Goal: Task Accomplishment & Management: Use online tool/utility

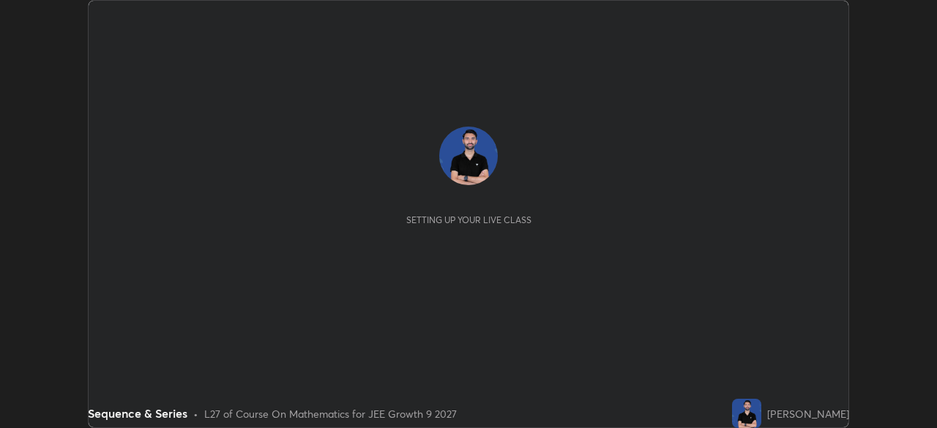
scroll to position [428, 936]
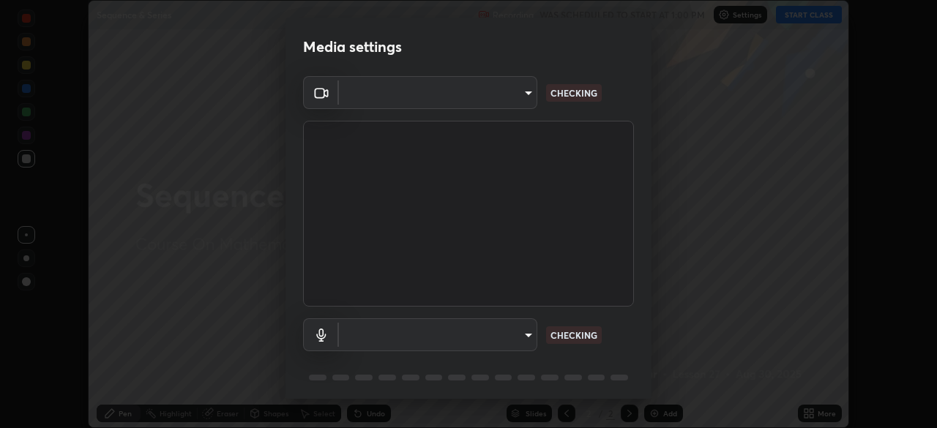
type input "76dab4993bb4d0ea98481a190898d4cac78937782bc999a4cfeb95627a500e2f"
type input "default"
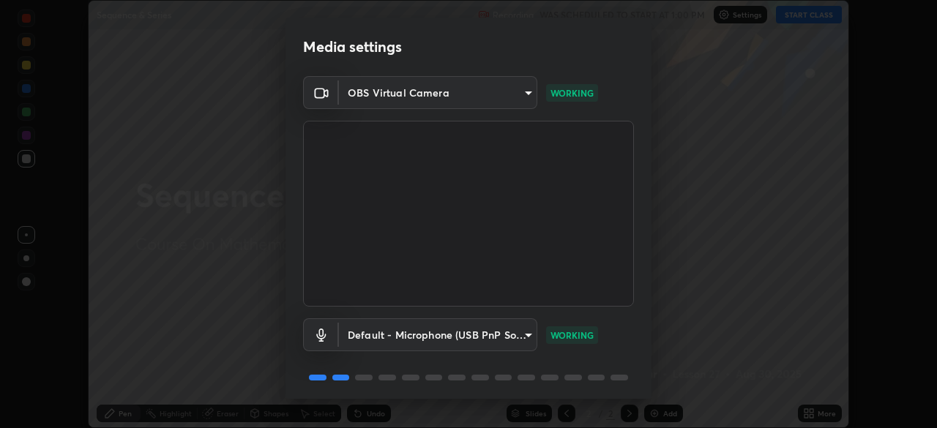
scroll to position [52, 0]
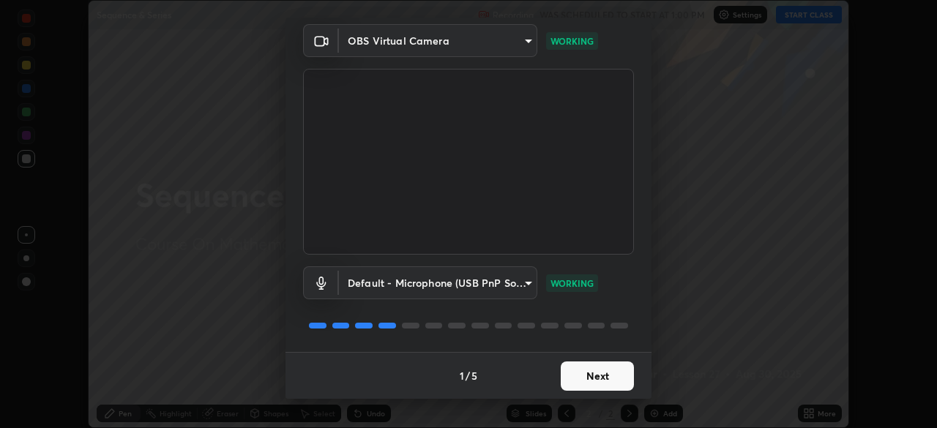
click at [589, 376] on button "Next" at bounding box center [597, 376] width 73 height 29
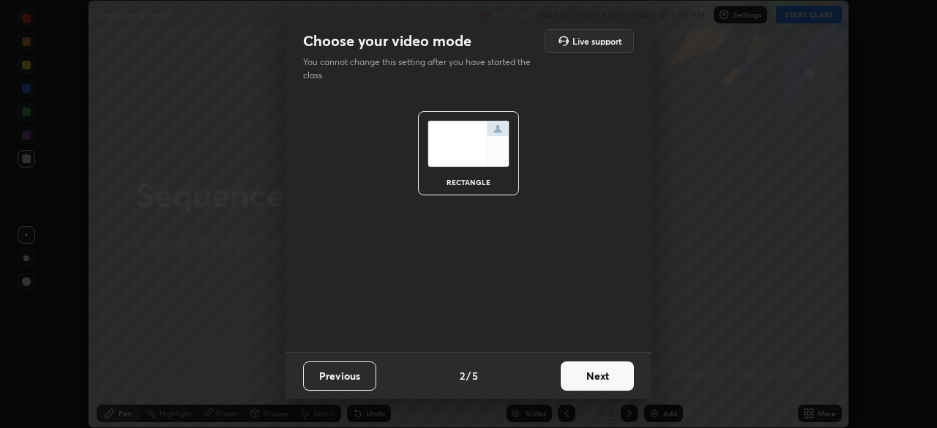
scroll to position [0, 0]
click at [590, 378] on button "Next" at bounding box center [597, 376] width 73 height 29
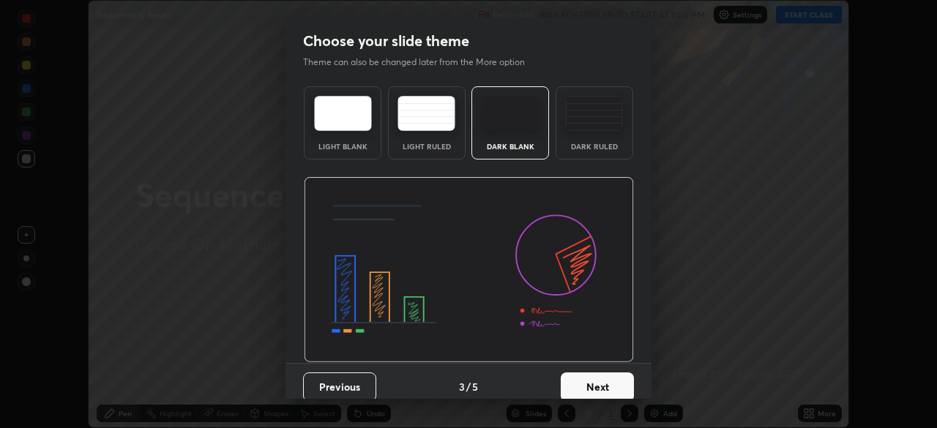
click at [592, 377] on button "Next" at bounding box center [597, 387] width 73 height 29
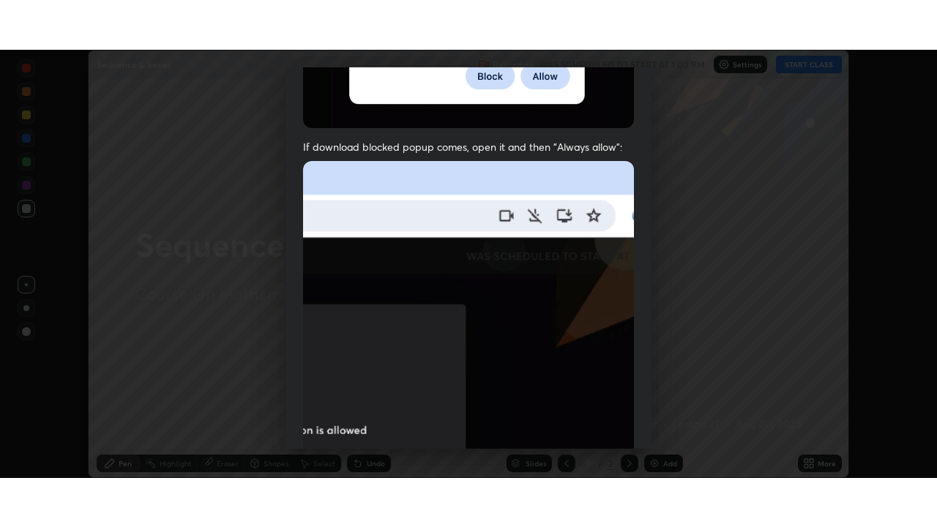
scroll to position [351, 0]
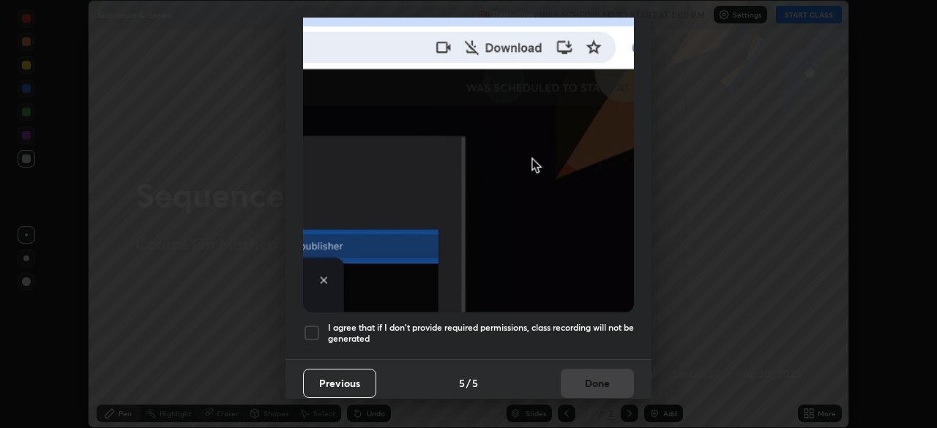
click at [319, 324] on div at bounding box center [312, 333] width 18 height 18
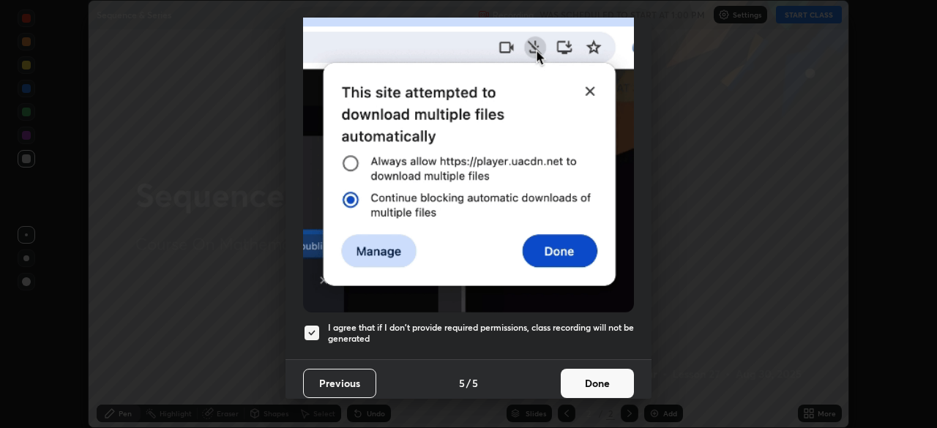
click at [611, 374] on button "Done" at bounding box center [597, 383] width 73 height 29
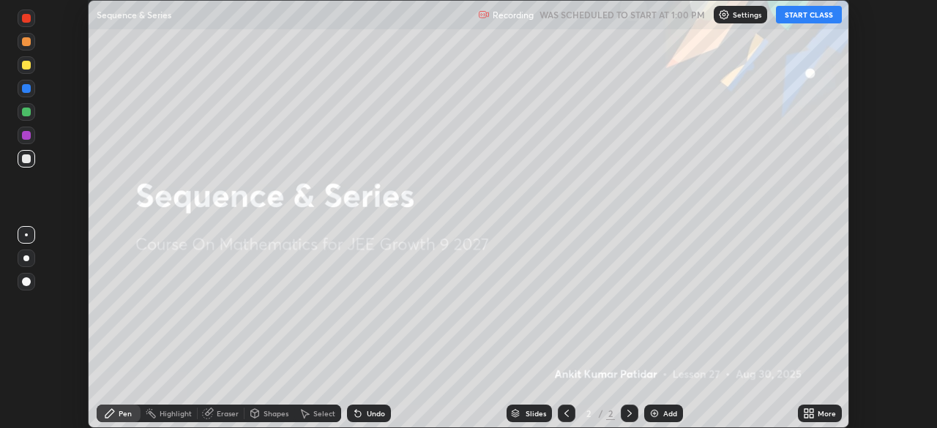
click at [815, 15] on button "START CLASS" at bounding box center [809, 15] width 66 height 18
click at [811, 411] on icon at bounding box center [812, 411] width 4 height 4
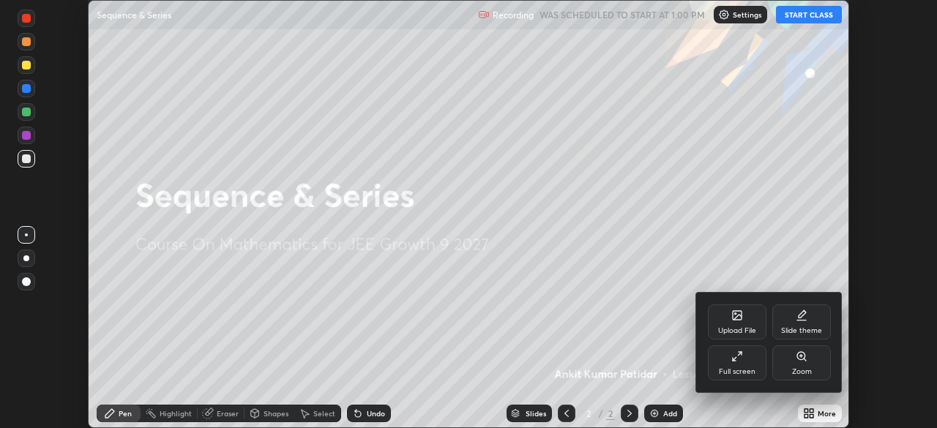
click at [746, 360] on div "Full screen" at bounding box center [737, 363] width 59 height 35
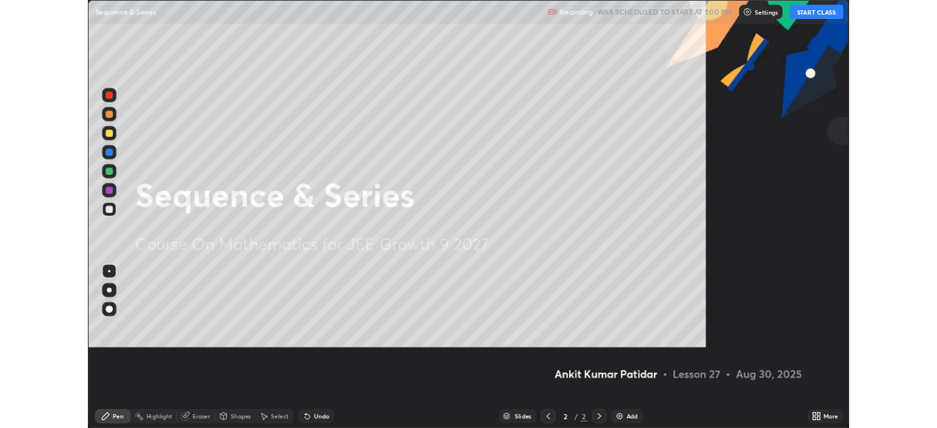
scroll to position [527, 937]
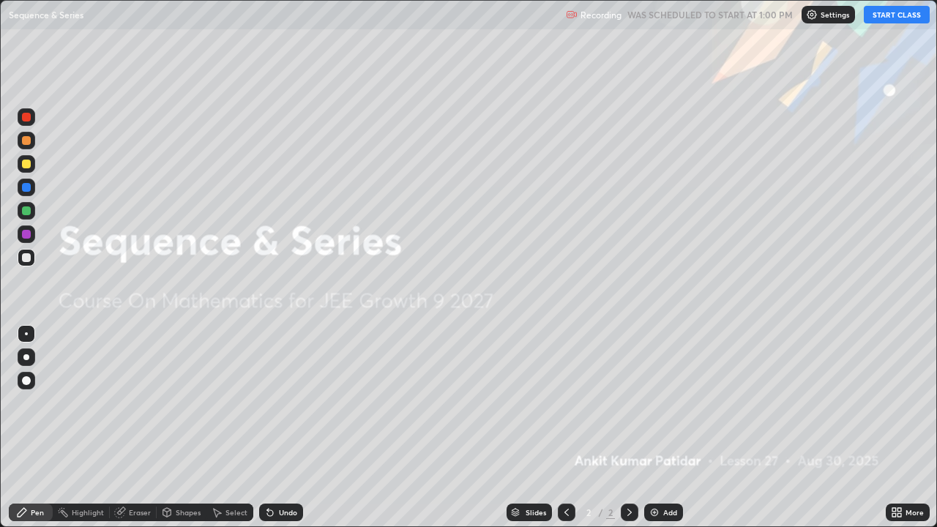
click at [663, 428] on div "Add" at bounding box center [670, 512] width 14 height 7
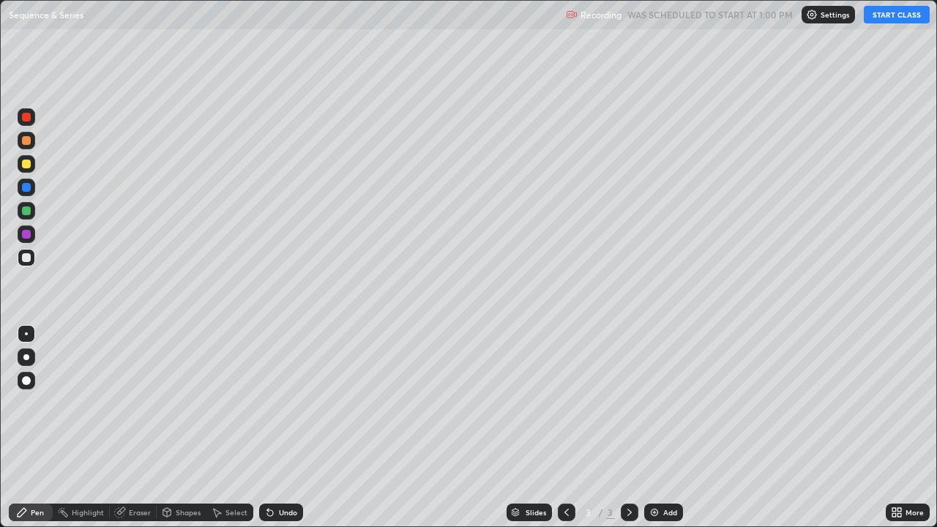
click at [33, 355] on div at bounding box center [27, 358] width 18 height 18
click at [130, 428] on div "Eraser" at bounding box center [133, 513] width 47 height 18
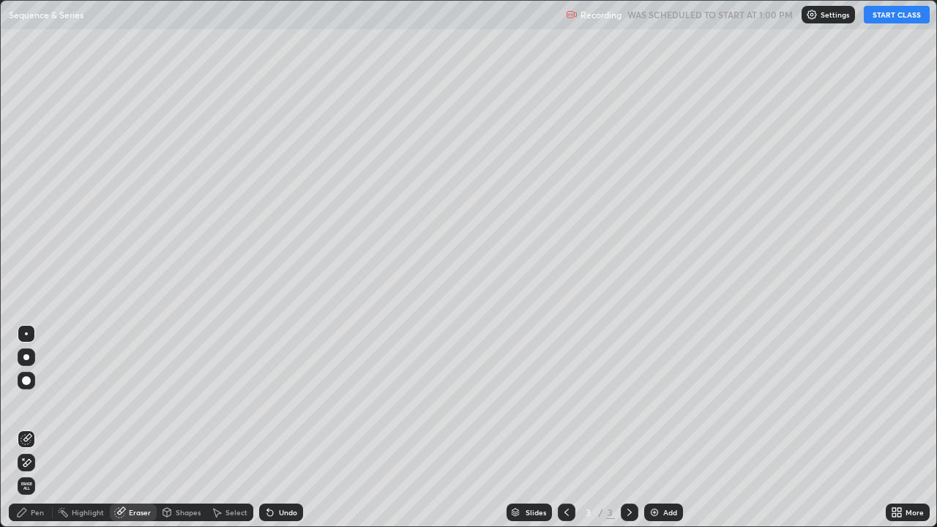
click at [29, 428] on icon at bounding box center [27, 463] width 12 height 12
click at [39, 428] on div "Pen" at bounding box center [37, 512] width 13 height 7
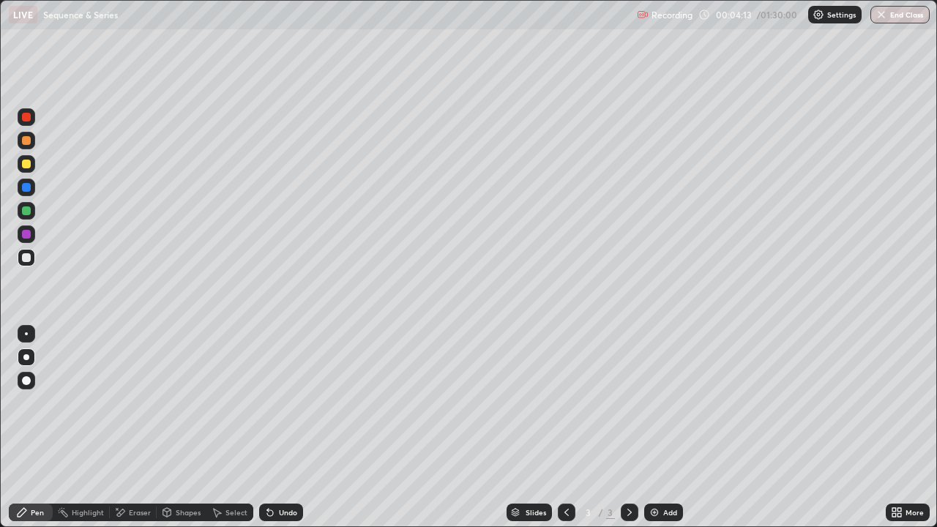
click at [141, 428] on div "Eraser" at bounding box center [140, 512] width 22 height 7
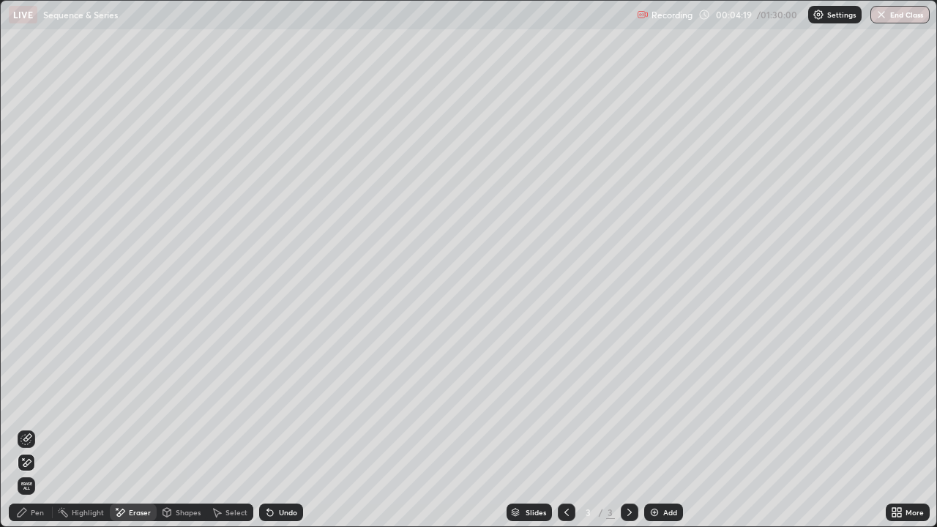
click at [40, 428] on div "Pen" at bounding box center [37, 512] width 13 height 7
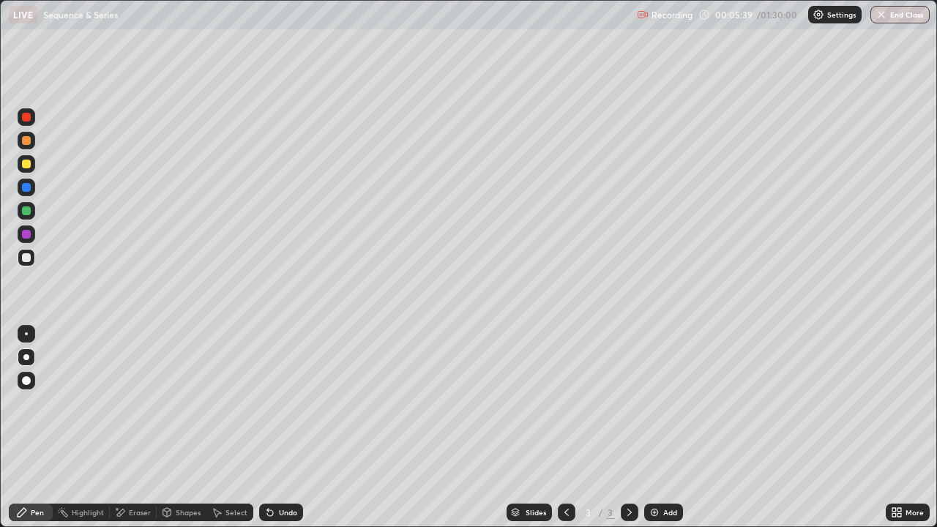
click at [273, 428] on icon at bounding box center [270, 513] width 12 height 12
click at [130, 428] on div "Eraser" at bounding box center [140, 512] width 22 height 7
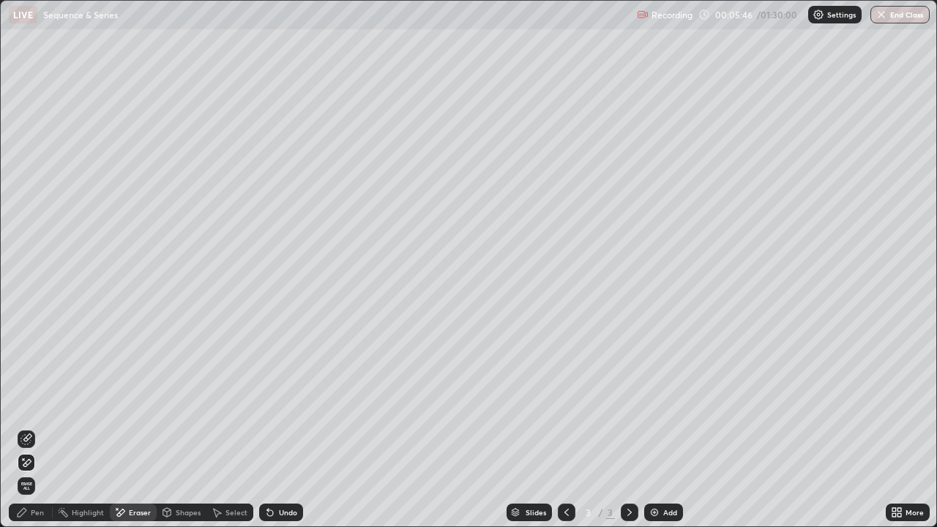
click at [40, 428] on div "Pen" at bounding box center [37, 512] width 13 height 7
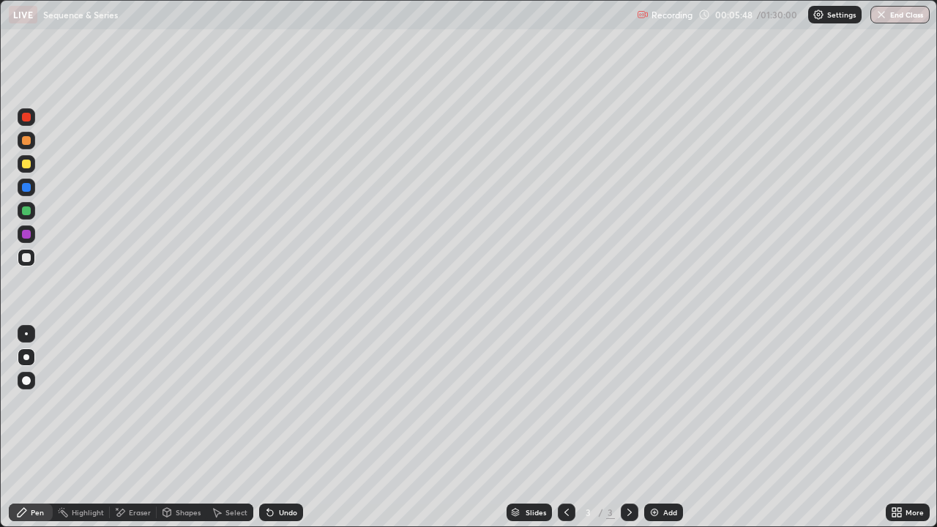
click at [23, 163] on div at bounding box center [26, 164] width 9 height 9
click at [29, 141] on div at bounding box center [26, 140] width 9 height 9
click at [279, 428] on div "Undo" at bounding box center [288, 512] width 18 height 7
click at [280, 428] on div "Undo" at bounding box center [288, 512] width 18 height 7
click at [281, 428] on div "Undo" at bounding box center [288, 512] width 18 height 7
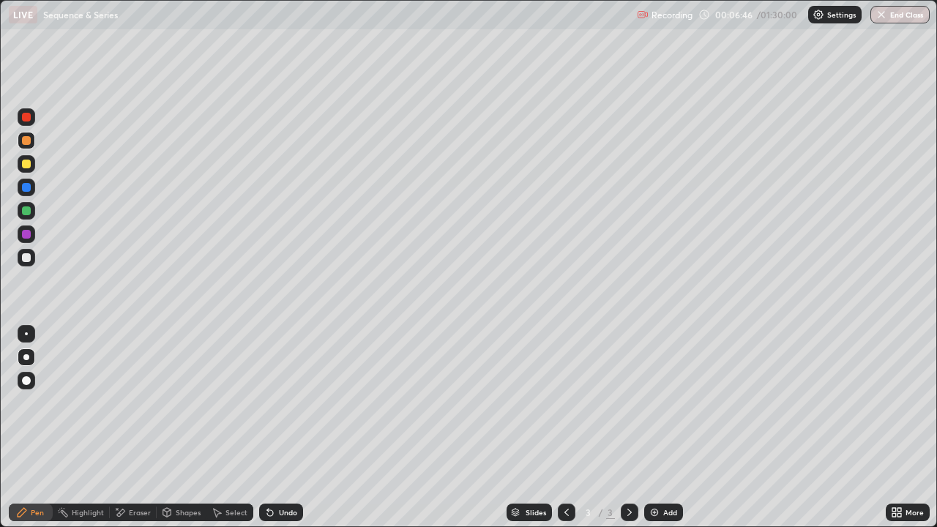
click at [281, 428] on div "Undo" at bounding box center [288, 512] width 18 height 7
click at [280, 428] on div "Undo" at bounding box center [288, 512] width 18 height 7
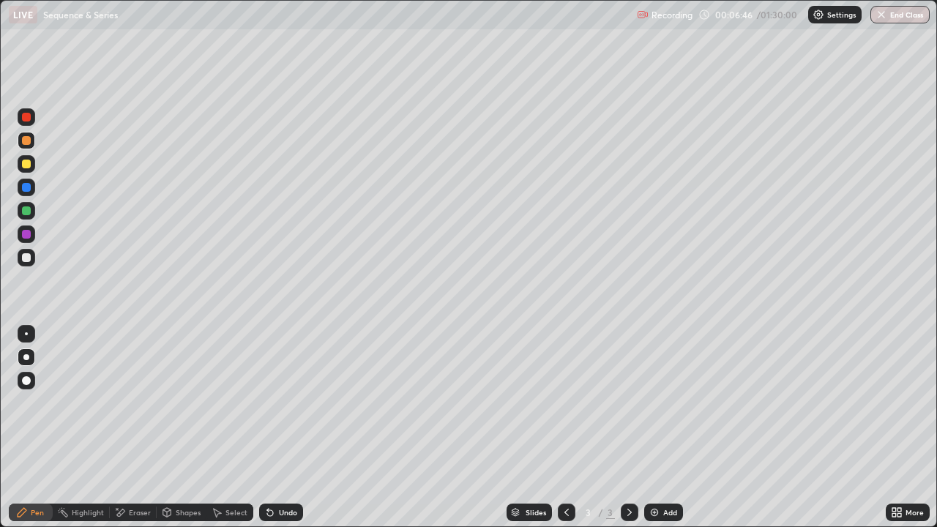
click at [283, 428] on div "Undo" at bounding box center [288, 512] width 18 height 7
click at [285, 428] on div "Undo" at bounding box center [288, 512] width 18 height 7
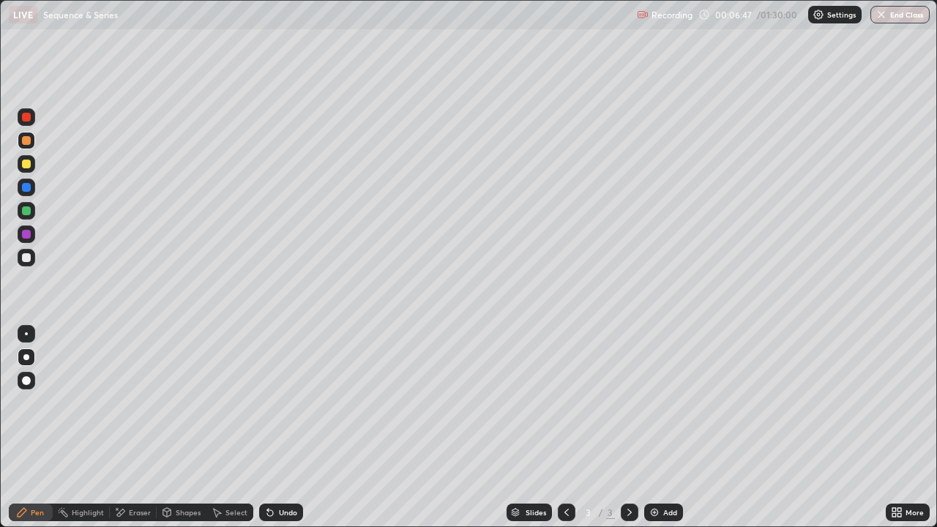
click at [285, 428] on div "Undo" at bounding box center [288, 512] width 18 height 7
click at [286, 428] on div "Undo" at bounding box center [288, 512] width 18 height 7
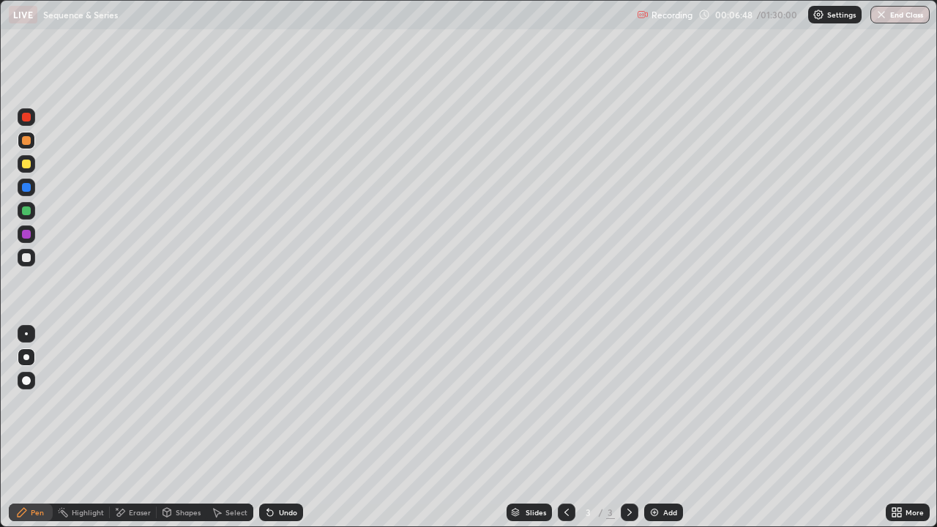
click at [286, 428] on div "Undo" at bounding box center [288, 512] width 18 height 7
click at [287, 428] on div "Undo" at bounding box center [288, 512] width 18 height 7
click at [288, 428] on div "Undo" at bounding box center [288, 512] width 18 height 7
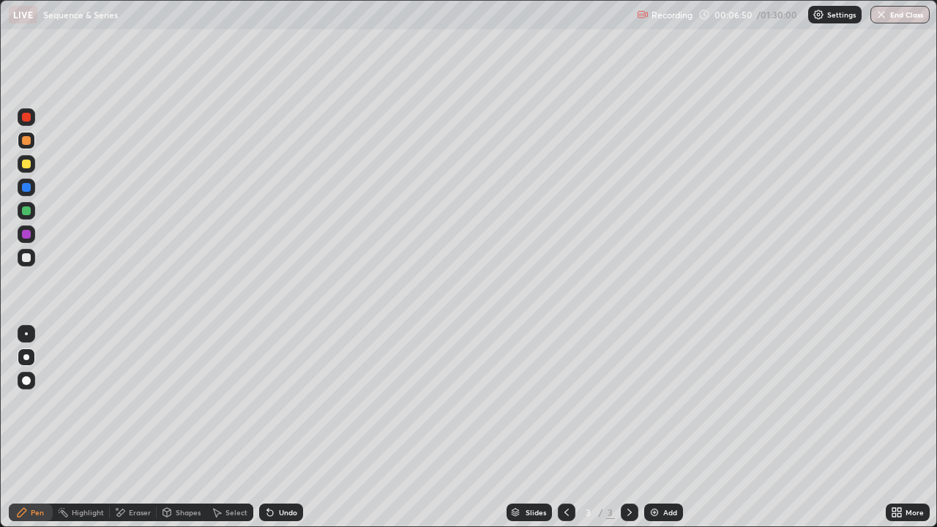
click at [288, 428] on div "Undo" at bounding box center [288, 512] width 18 height 7
click at [286, 428] on div "Undo" at bounding box center [288, 512] width 18 height 7
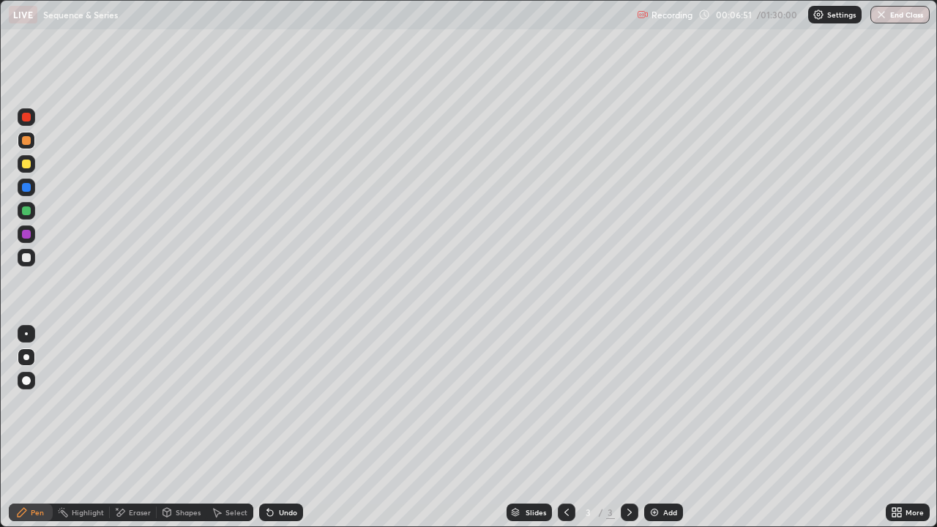
click at [286, 428] on div "Undo" at bounding box center [288, 512] width 18 height 7
click at [287, 428] on div "Undo" at bounding box center [288, 512] width 18 height 7
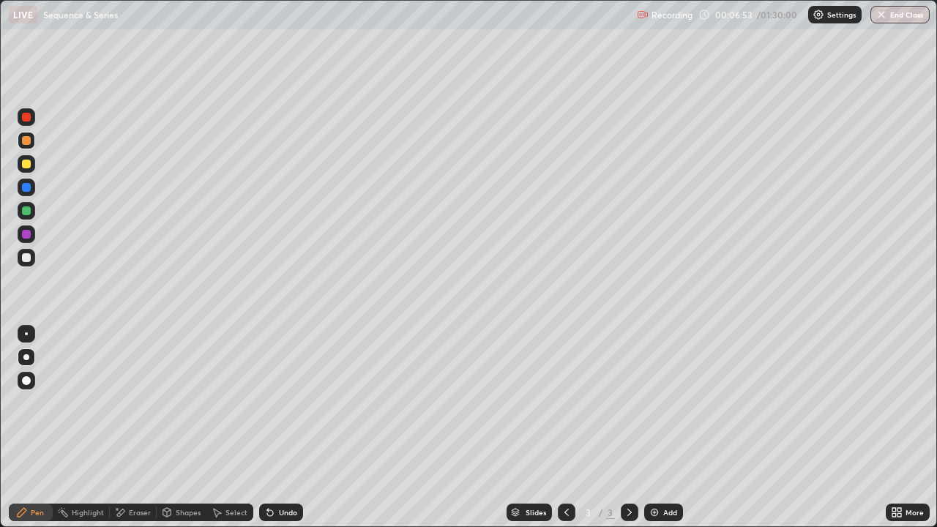
click at [288, 428] on div "Undo" at bounding box center [281, 513] width 44 height 18
click at [267, 428] on icon at bounding box center [267, 509] width 1 height 1
click at [275, 428] on div "Undo" at bounding box center [281, 513] width 44 height 18
click at [138, 428] on div "Eraser" at bounding box center [140, 512] width 22 height 7
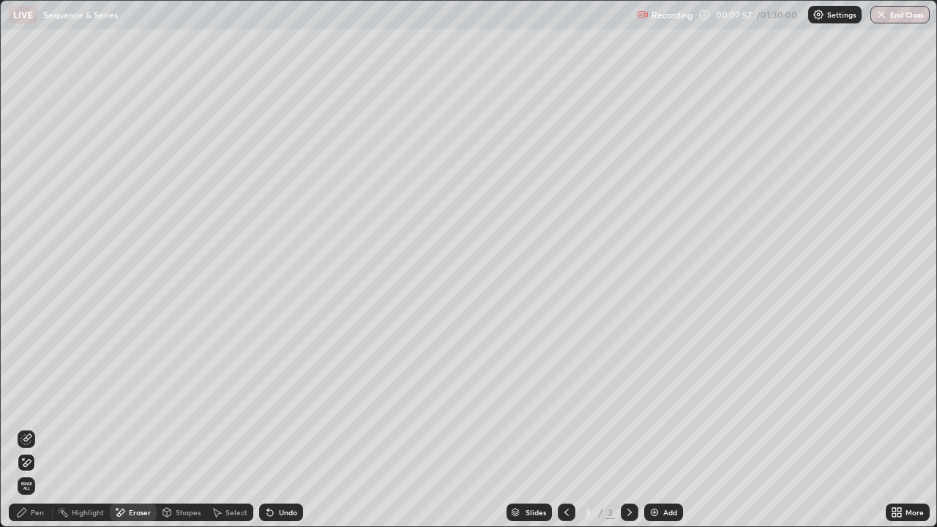
click at [39, 428] on div "Pen" at bounding box center [37, 512] width 13 height 7
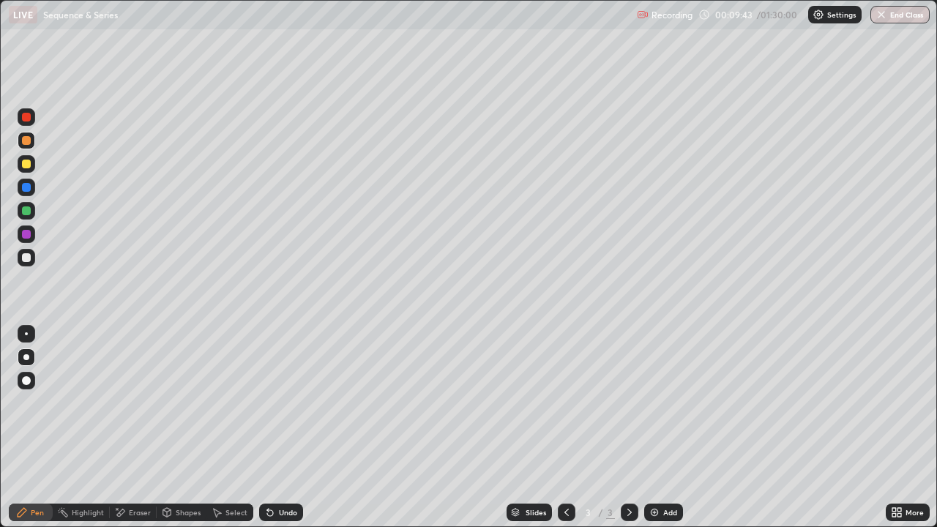
click at [186, 428] on div "Shapes" at bounding box center [188, 512] width 25 height 7
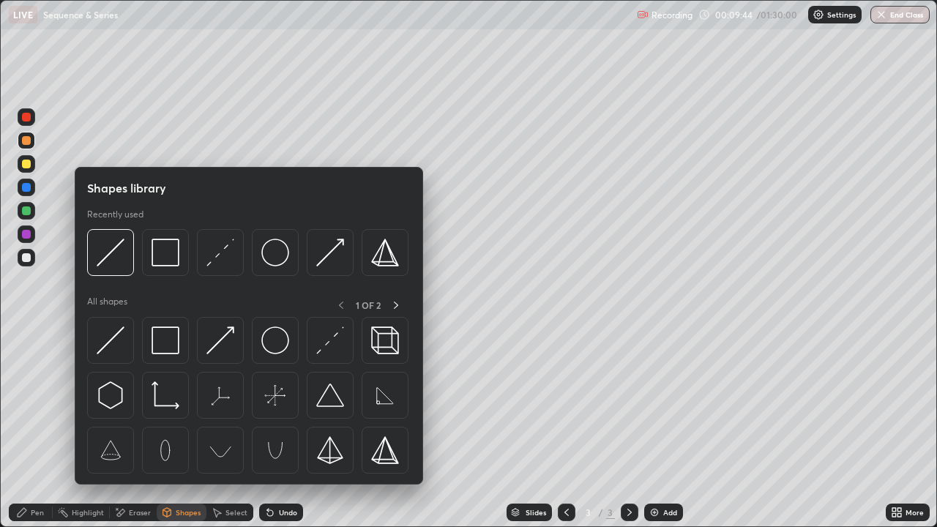
click at [226, 428] on div "Select" at bounding box center [237, 512] width 22 height 7
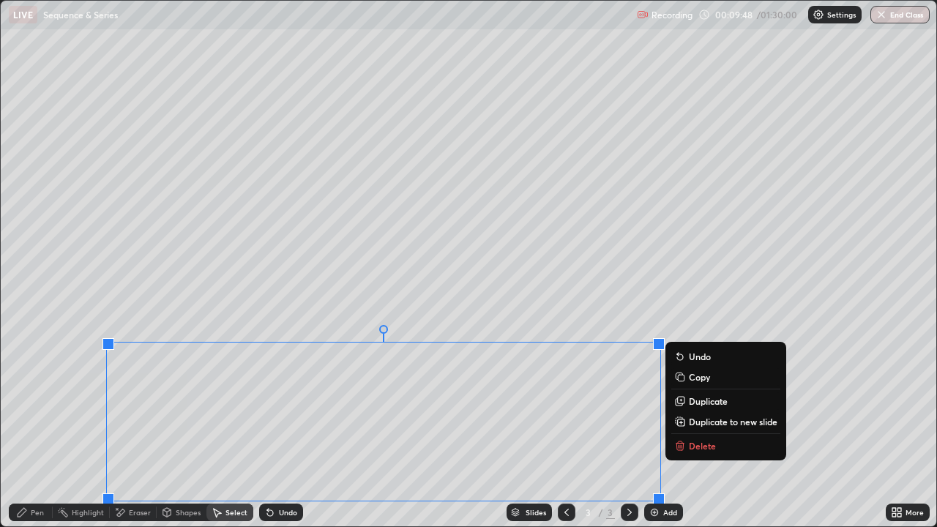
click at [691, 422] on p "Duplicate to new slide" at bounding box center [733, 422] width 89 height 12
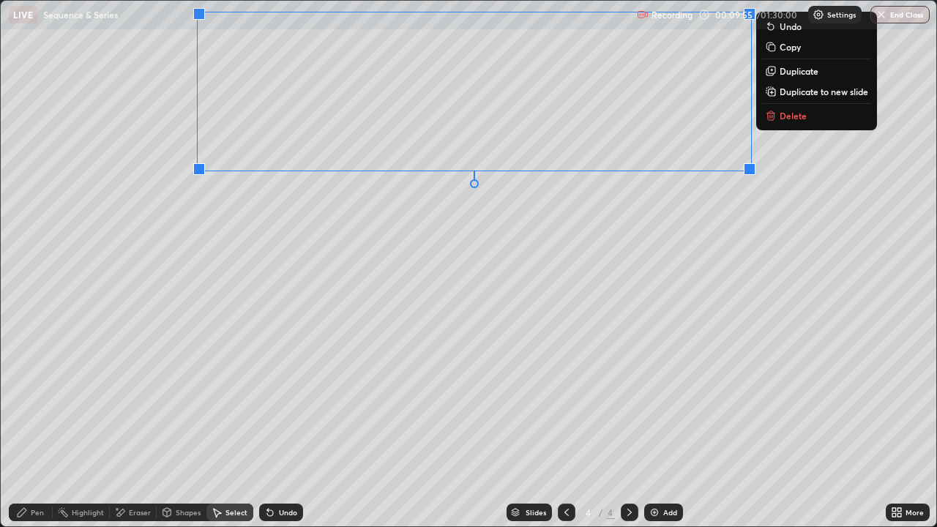
click at [327, 265] on div "0 ° Undo Copy Duplicate Duplicate to new slide Delete" at bounding box center [469, 264] width 936 height 526
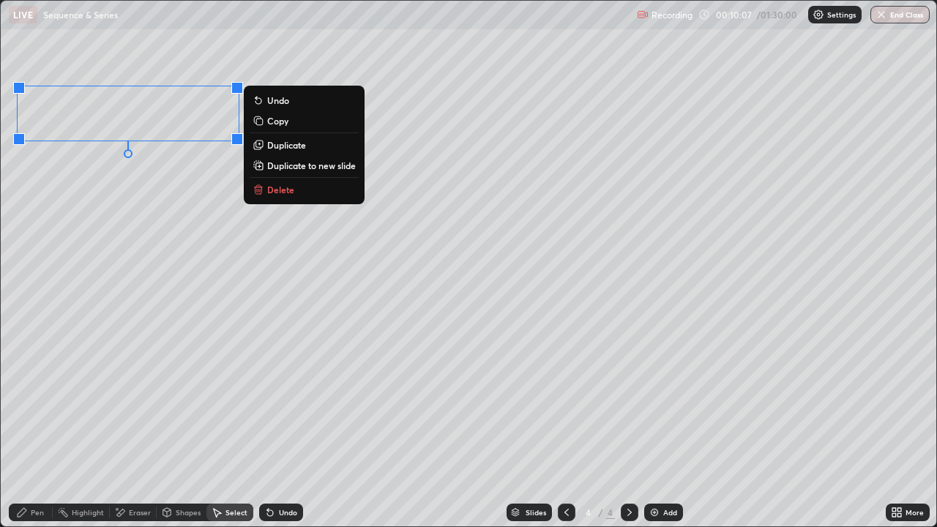
click at [157, 269] on div "0 ° Undo Copy Duplicate Duplicate to new slide Delete" at bounding box center [469, 264] width 936 height 526
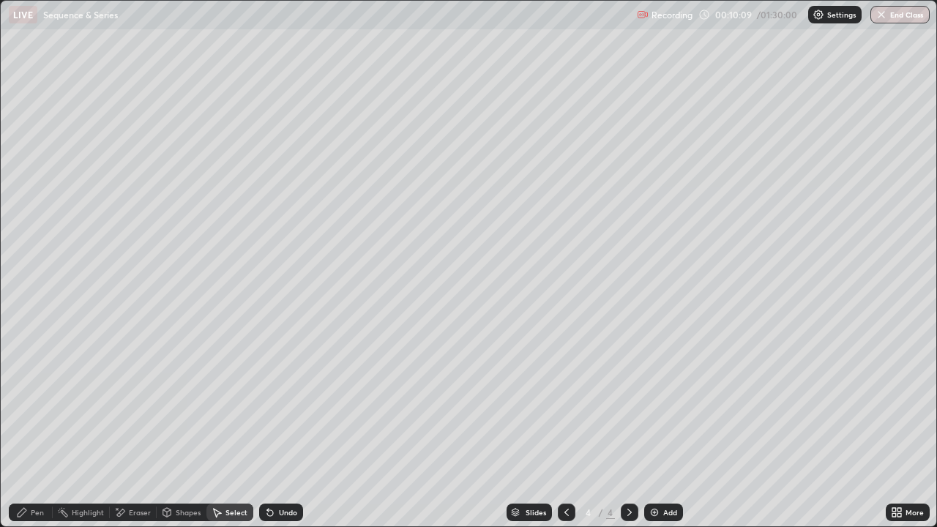
click at [144, 428] on div "Eraser" at bounding box center [140, 512] width 22 height 7
click at [40, 428] on div "Pen" at bounding box center [31, 513] width 44 height 18
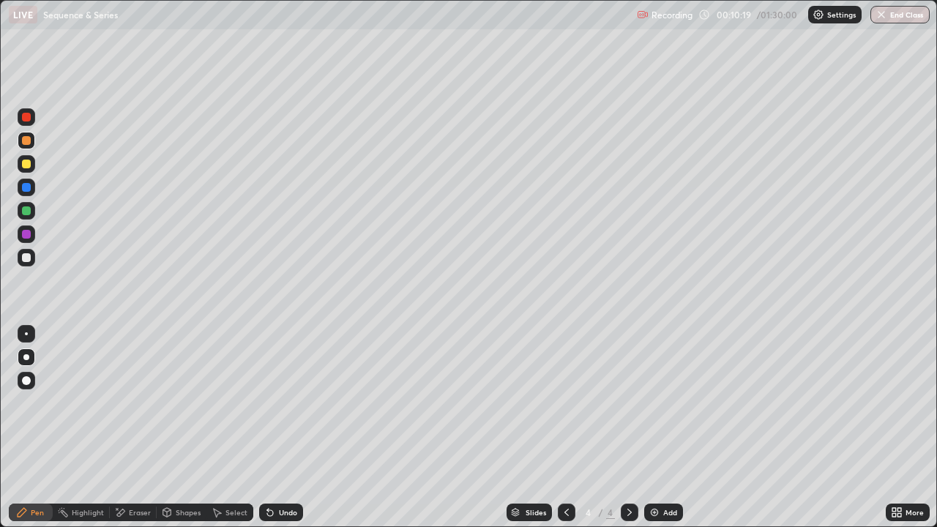
click at [23, 209] on div at bounding box center [26, 210] width 9 height 9
click at [23, 211] on div at bounding box center [26, 210] width 9 height 9
click at [27, 162] on div at bounding box center [26, 164] width 9 height 9
click at [26, 139] on div at bounding box center [26, 140] width 9 height 9
click at [29, 236] on div at bounding box center [26, 234] width 9 height 9
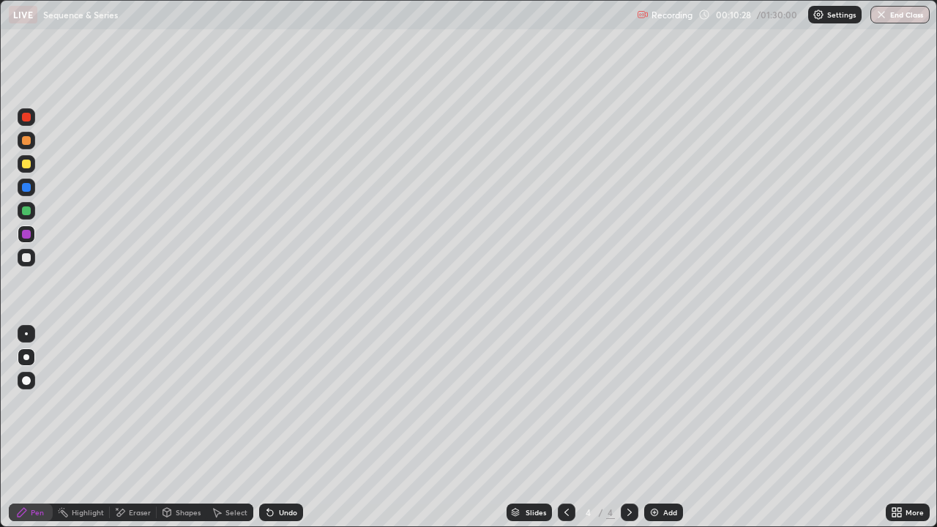
click at [22, 117] on div at bounding box center [26, 117] width 9 height 9
click at [26, 140] on div at bounding box center [26, 140] width 9 height 9
click at [24, 161] on div at bounding box center [26, 164] width 9 height 9
click at [286, 428] on div "Undo" at bounding box center [288, 512] width 18 height 7
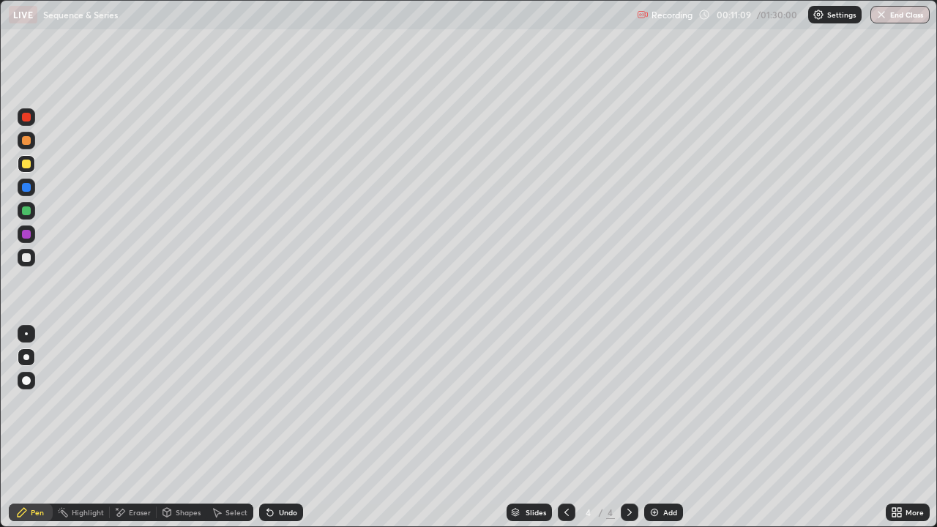
click at [275, 428] on div "Undo" at bounding box center [281, 513] width 44 height 18
click at [565, 428] on icon at bounding box center [567, 513] width 12 height 12
click at [133, 428] on div "Eraser" at bounding box center [140, 512] width 22 height 7
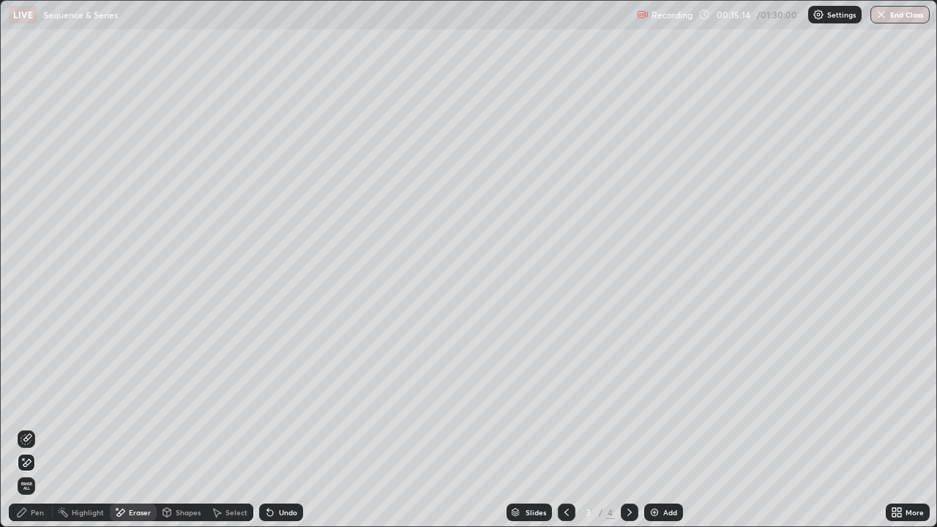
click at [628, 428] on icon at bounding box center [630, 513] width 12 height 12
click at [40, 428] on div "Pen" at bounding box center [37, 512] width 13 height 7
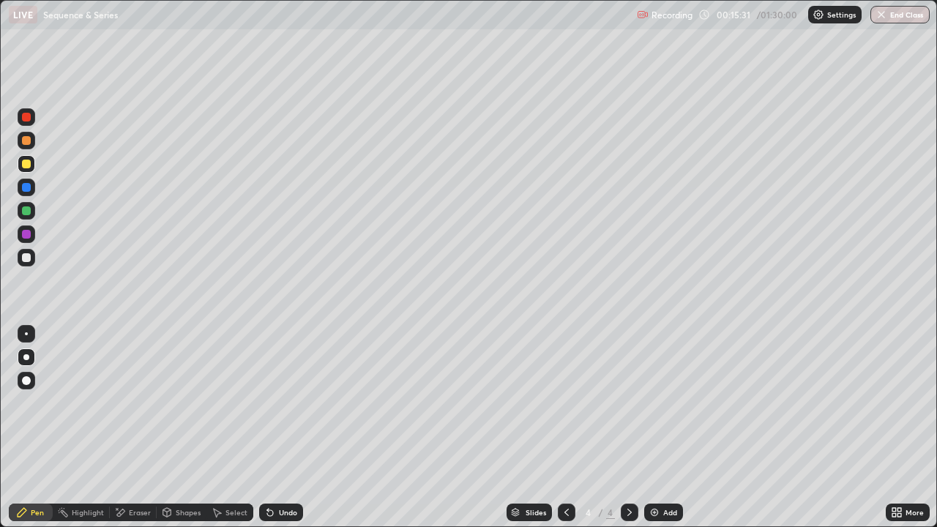
click at [131, 428] on div "Eraser" at bounding box center [133, 513] width 47 height 18
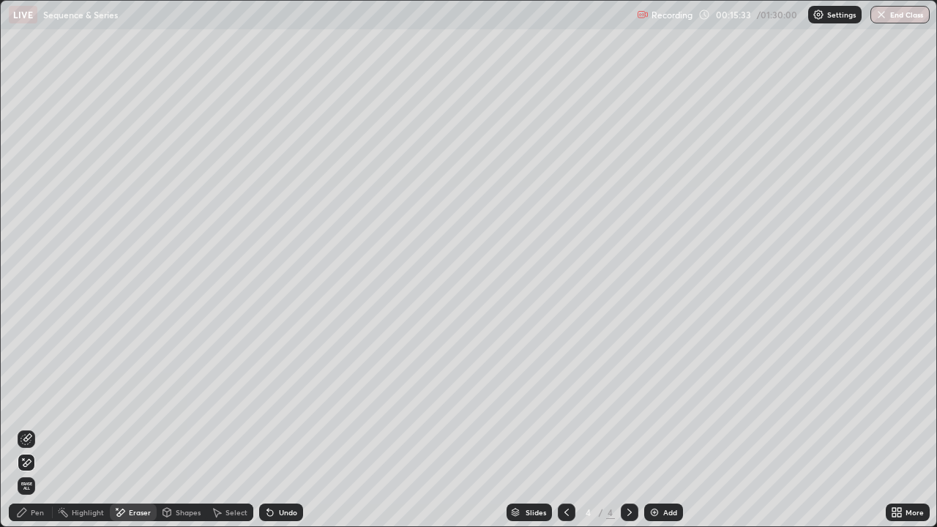
click at [35, 428] on div "Pen" at bounding box center [37, 512] width 13 height 7
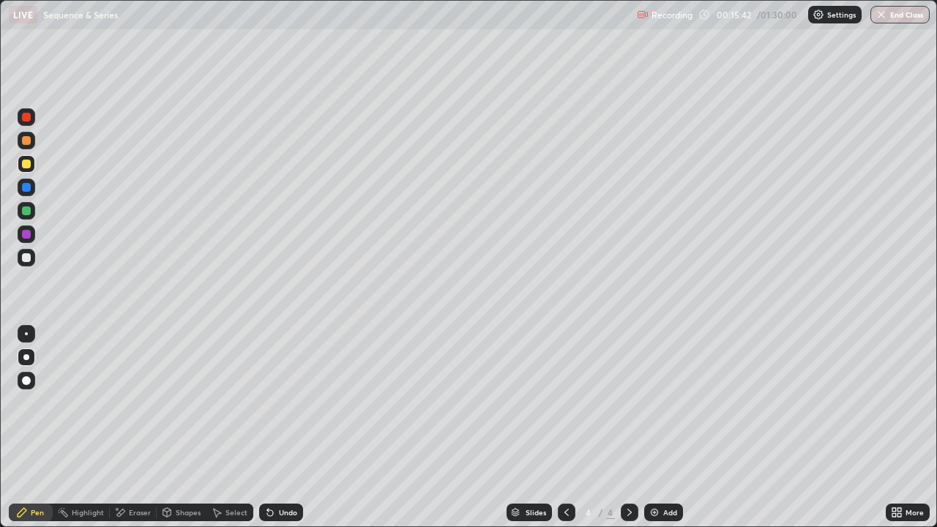
click at [131, 428] on div "Eraser" at bounding box center [140, 512] width 22 height 7
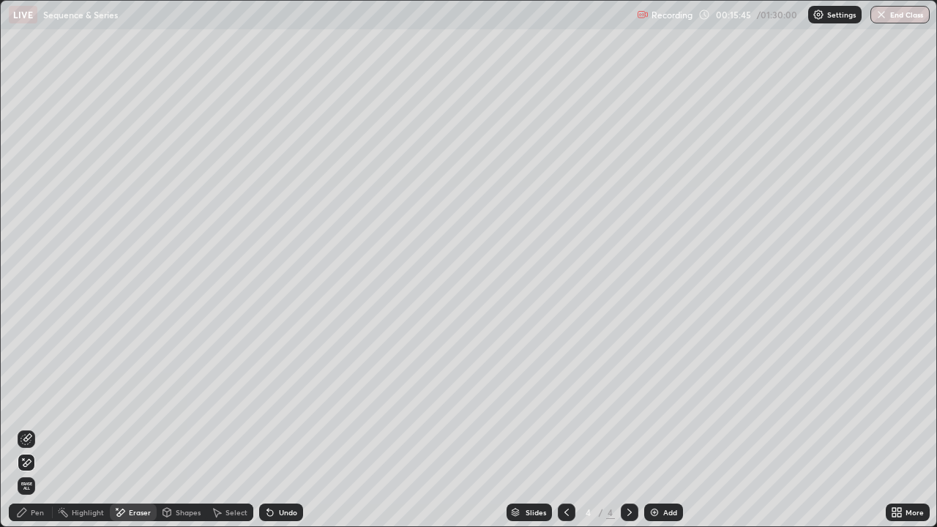
click at [36, 428] on div "Pen" at bounding box center [37, 512] width 13 height 7
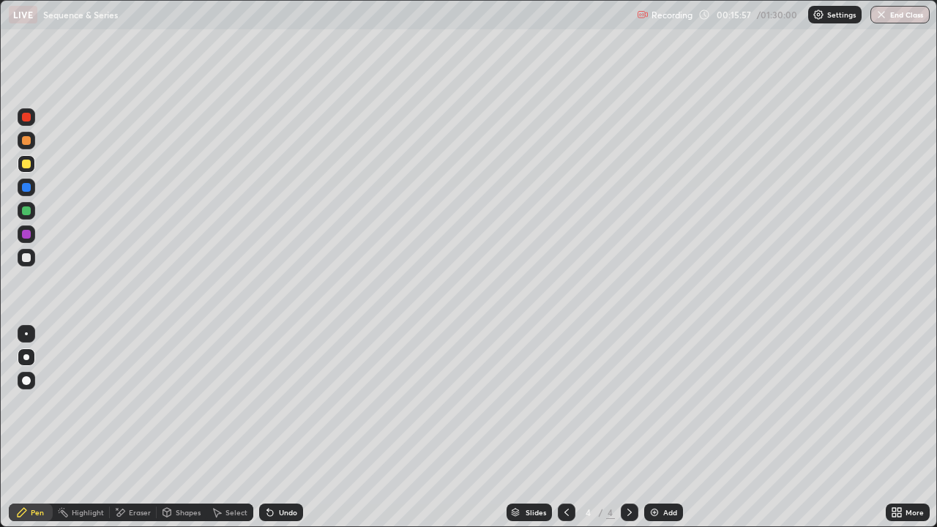
click at [20, 256] on div at bounding box center [27, 258] width 18 height 18
click at [273, 428] on div "Undo" at bounding box center [281, 513] width 44 height 18
click at [23, 163] on div at bounding box center [26, 164] width 9 height 9
click at [223, 428] on div "Select" at bounding box center [229, 513] width 47 height 18
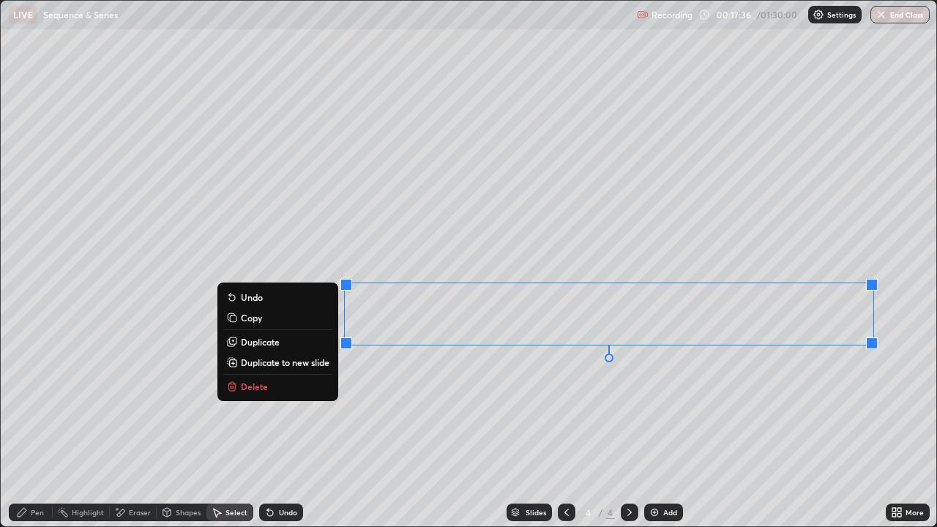
click at [270, 340] on p "Duplicate" at bounding box center [260, 342] width 39 height 12
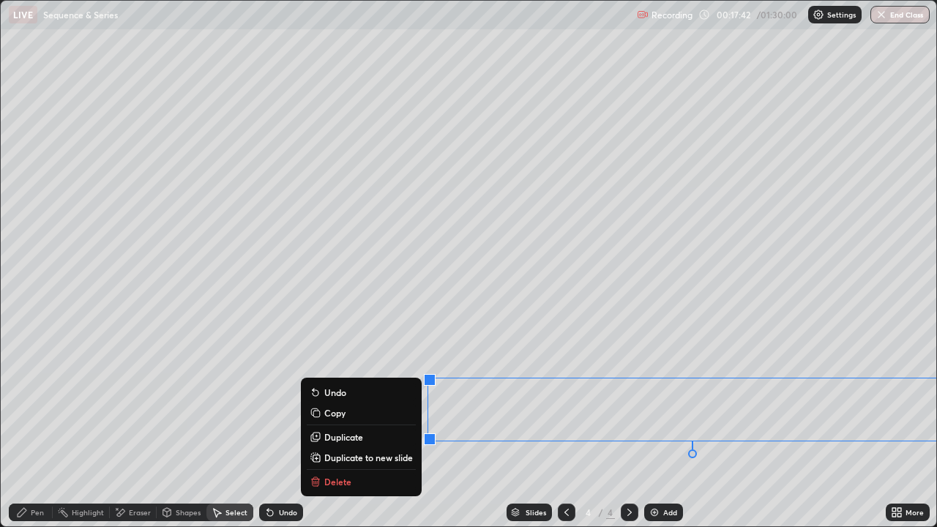
click at [37, 428] on div "Pen" at bounding box center [37, 512] width 13 height 7
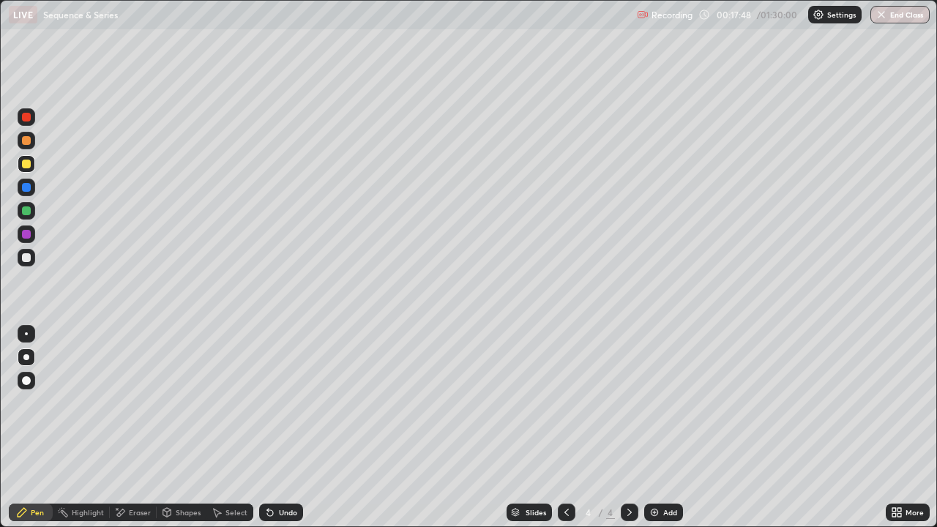
click at [136, 428] on div "Eraser" at bounding box center [140, 512] width 22 height 7
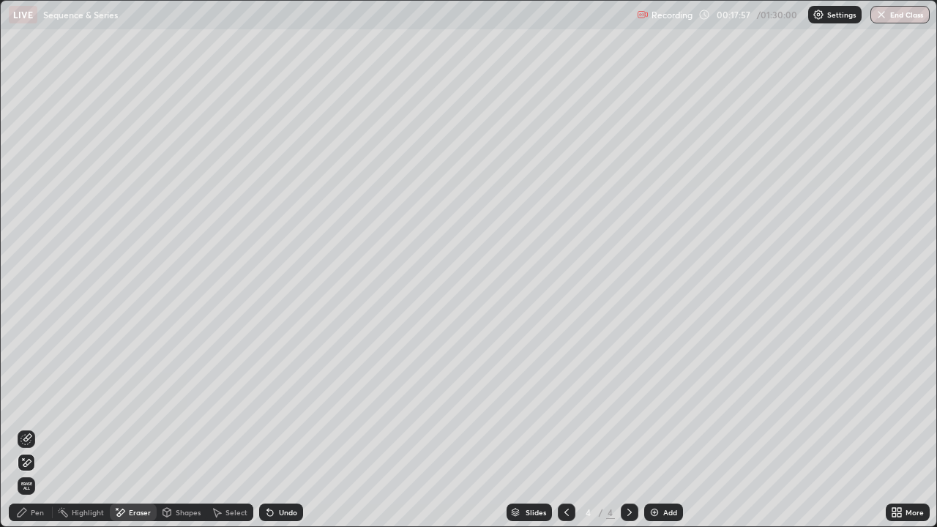
click at [31, 428] on div "Pen" at bounding box center [37, 512] width 13 height 7
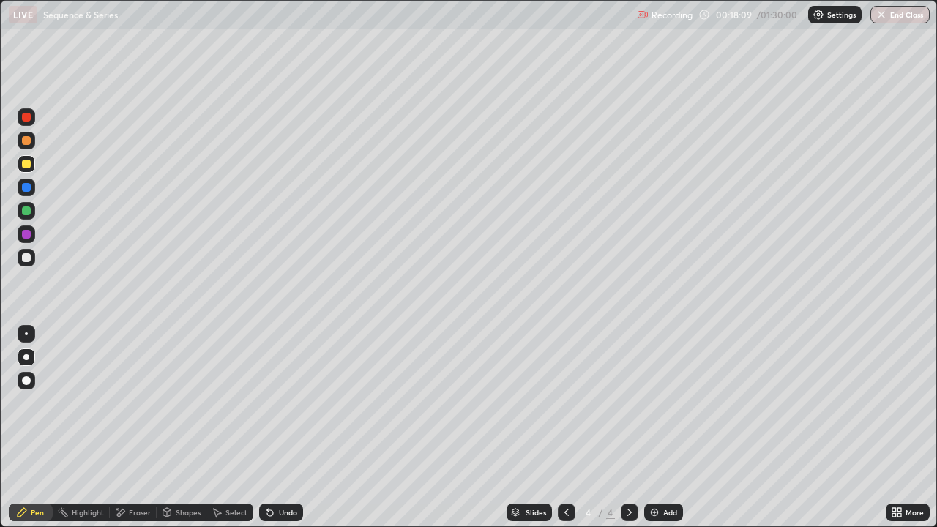
click at [26, 258] on div at bounding box center [26, 257] width 9 height 9
click at [900, 428] on icon at bounding box center [900, 515] width 4 height 4
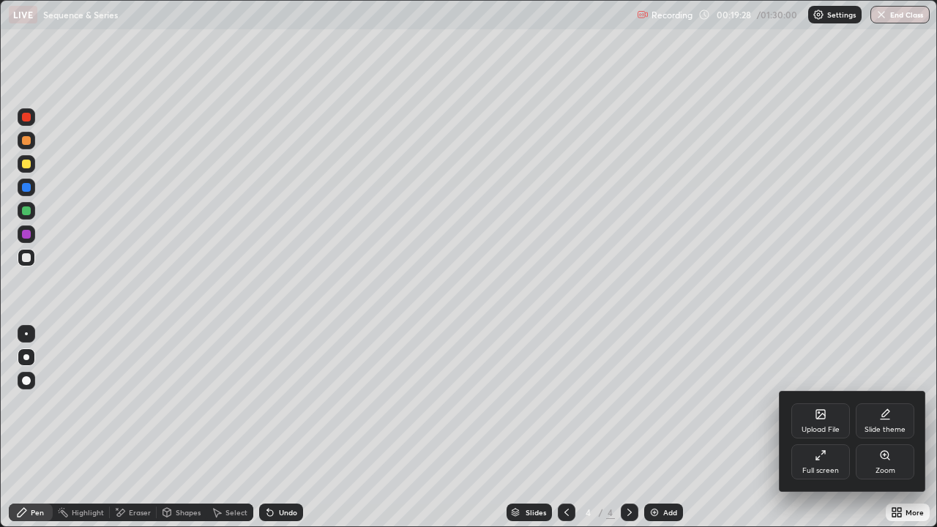
click at [822, 428] on div "Full screen" at bounding box center [820, 470] width 37 height 7
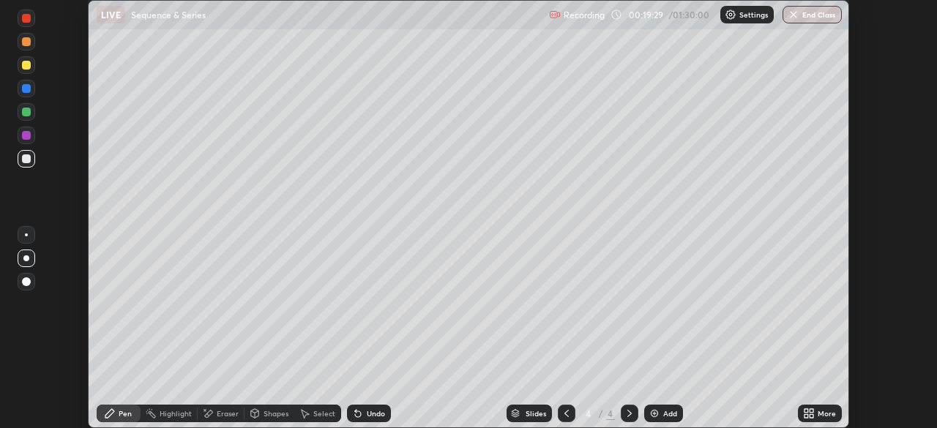
scroll to position [72788, 72279]
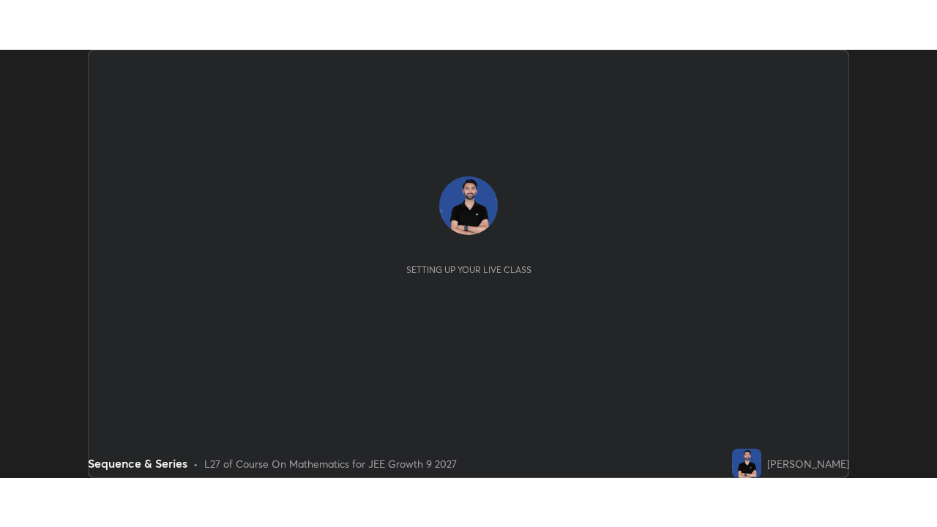
scroll to position [428, 936]
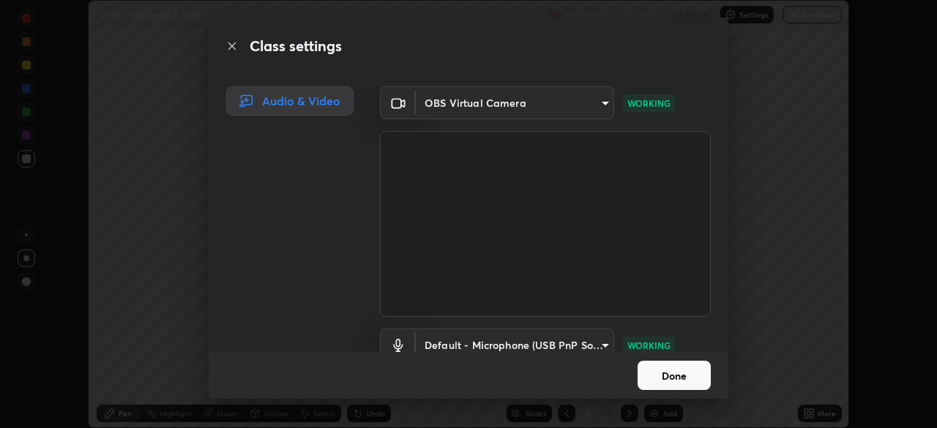
click at [668, 372] on button "Done" at bounding box center [674, 375] width 73 height 29
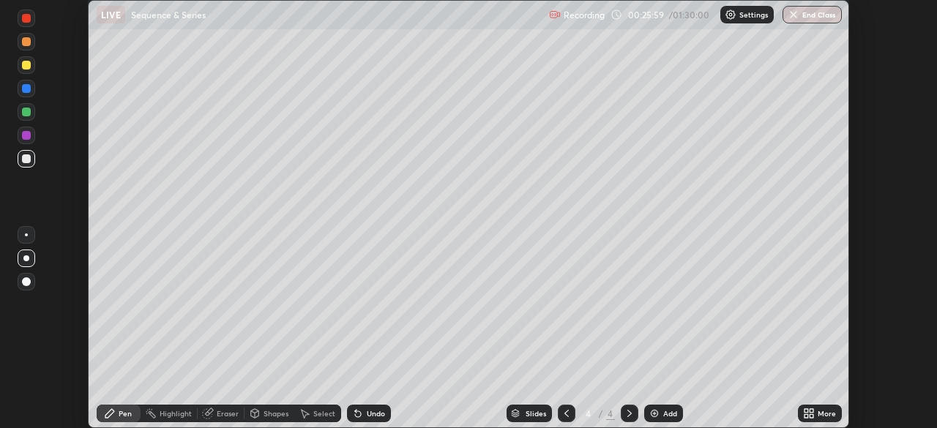
click at [810, 416] on icon at bounding box center [812, 416] width 4 height 4
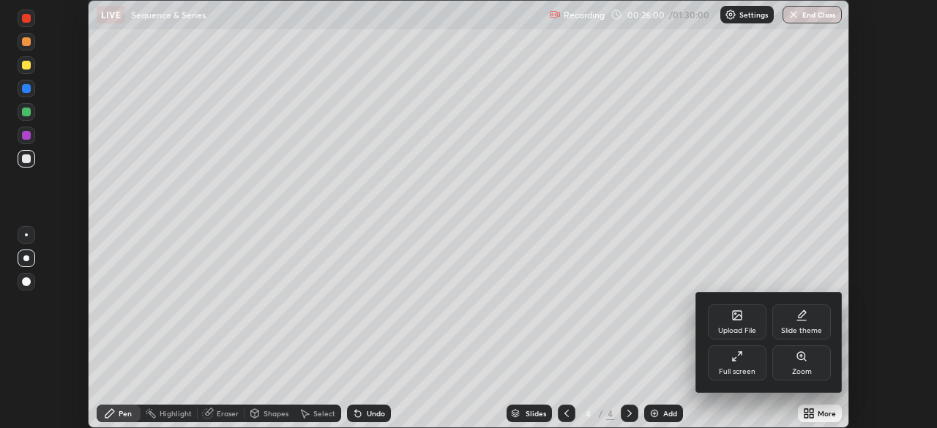
click at [737, 363] on div "Full screen" at bounding box center [737, 363] width 59 height 35
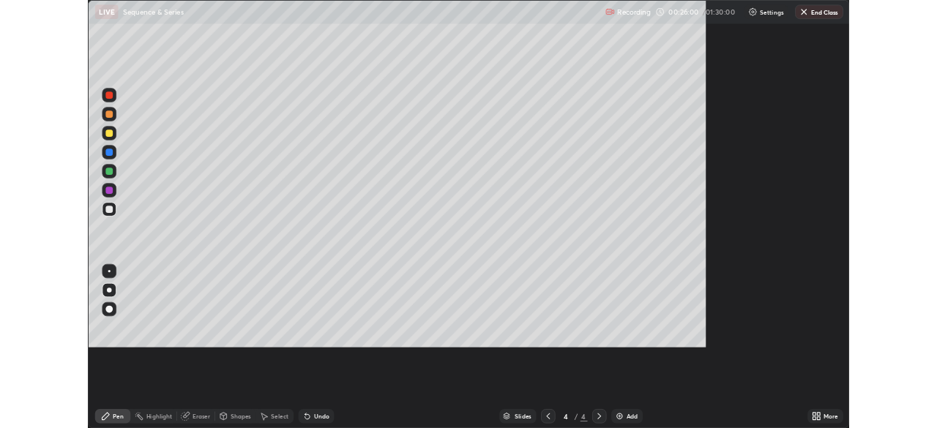
scroll to position [527, 937]
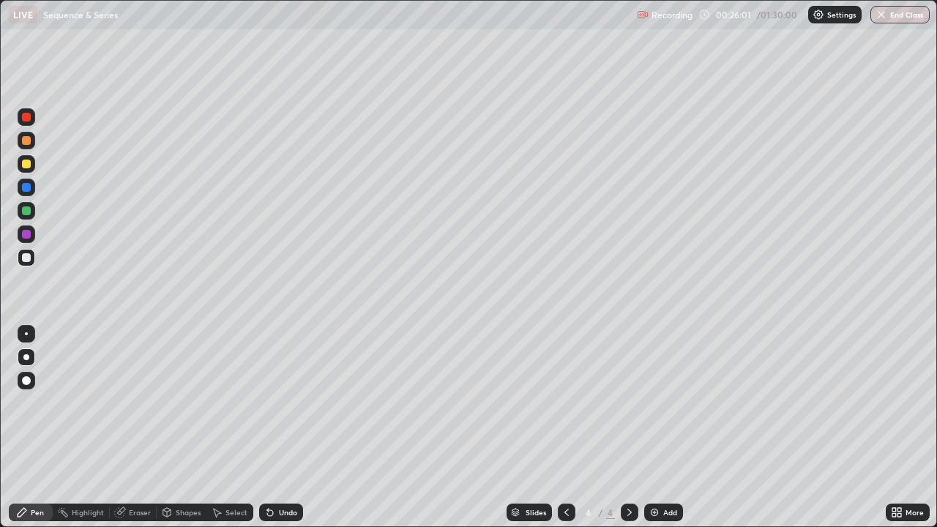
click at [670, 428] on div "Add" at bounding box center [670, 512] width 14 height 7
click at [29, 254] on div at bounding box center [26, 257] width 9 height 9
click at [25, 163] on div at bounding box center [26, 164] width 9 height 9
click at [23, 188] on div at bounding box center [26, 187] width 9 height 9
click at [30, 138] on div at bounding box center [26, 140] width 9 height 9
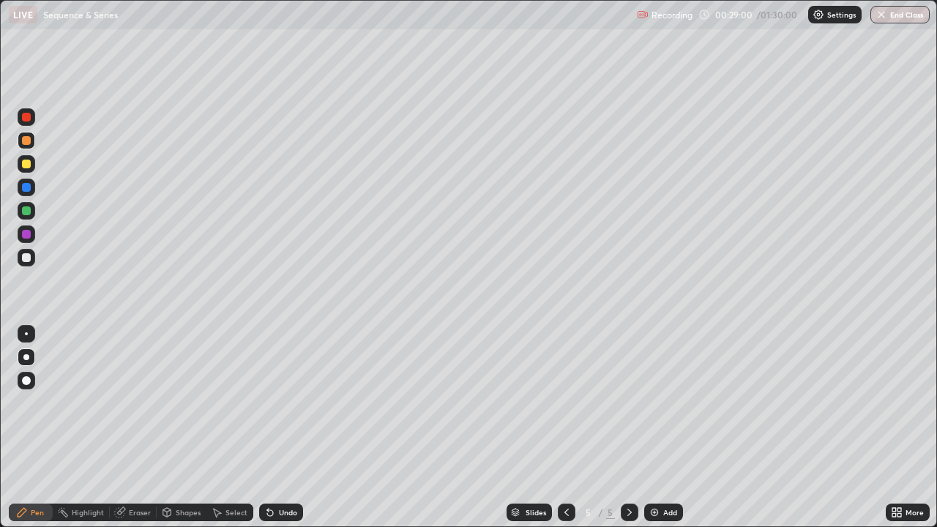
click at [26, 256] on div at bounding box center [26, 257] width 9 height 9
click at [658, 428] on div "Add" at bounding box center [663, 513] width 39 height 18
click at [121, 428] on icon at bounding box center [121, 510] width 8 height 7
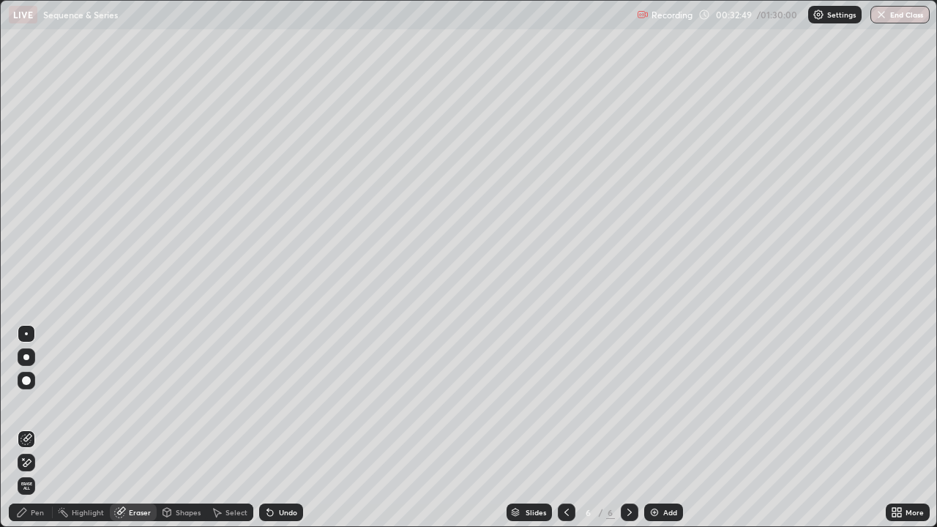
click at [45, 428] on div "Pen" at bounding box center [31, 513] width 44 height 18
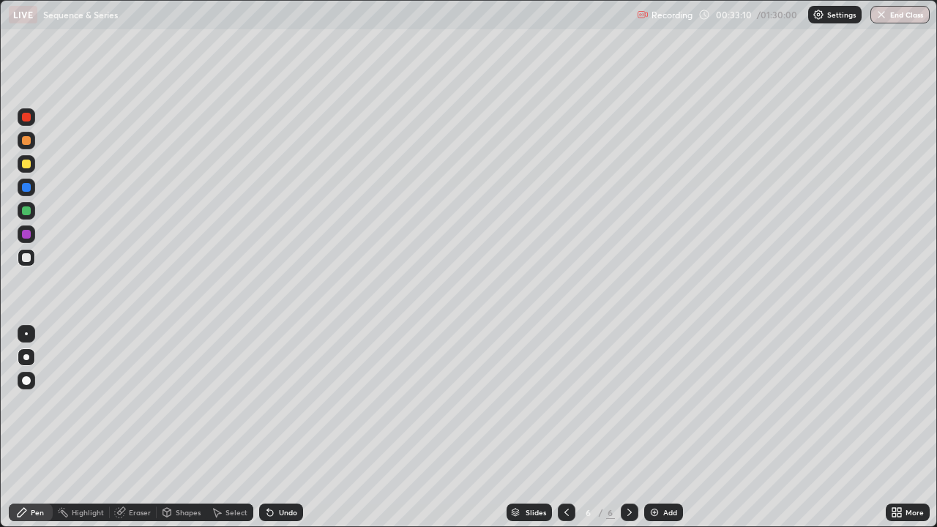
click at [296, 428] on div "Undo" at bounding box center [281, 513] width 44 height 18
click at [291, 428] on div "Undo" at bounding box center [288, 512] width 18 height 7
click at [27, 164] on div at bounding box center [26, 164] width 9 height 9
click at [133, 428] on div "Eraser" at bounding box center [133, 513] width 47 height 18
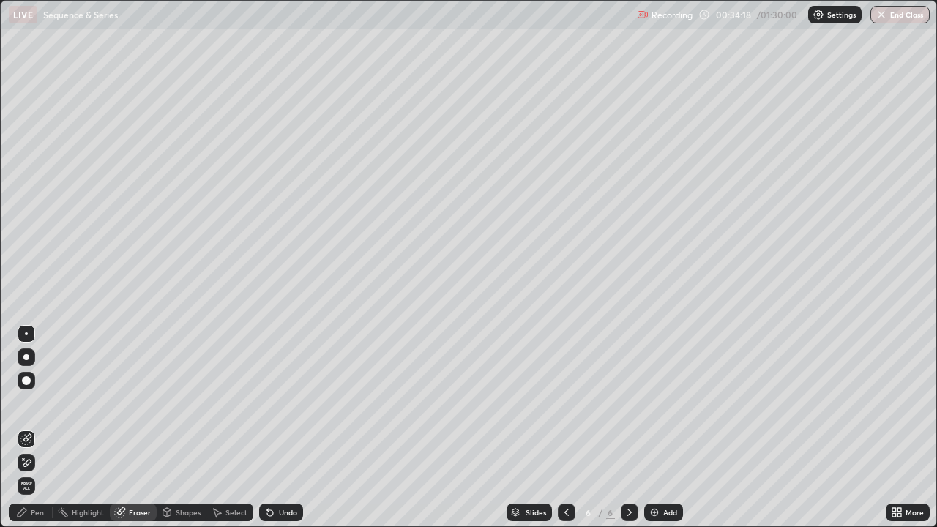
click at [29, 428] on icon at bounding box center [27, 462] width 8 height 7
click at [36, 428] on div "Pen" at bounding box center [37, 512] width 13 height 7
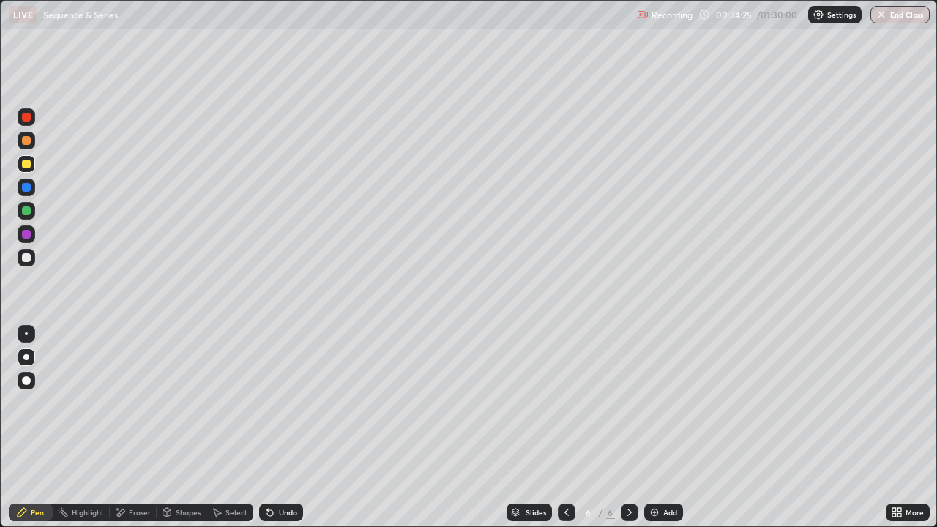
click at [124, 428] on icon at bounding box center [120, 513] width 12 height 12
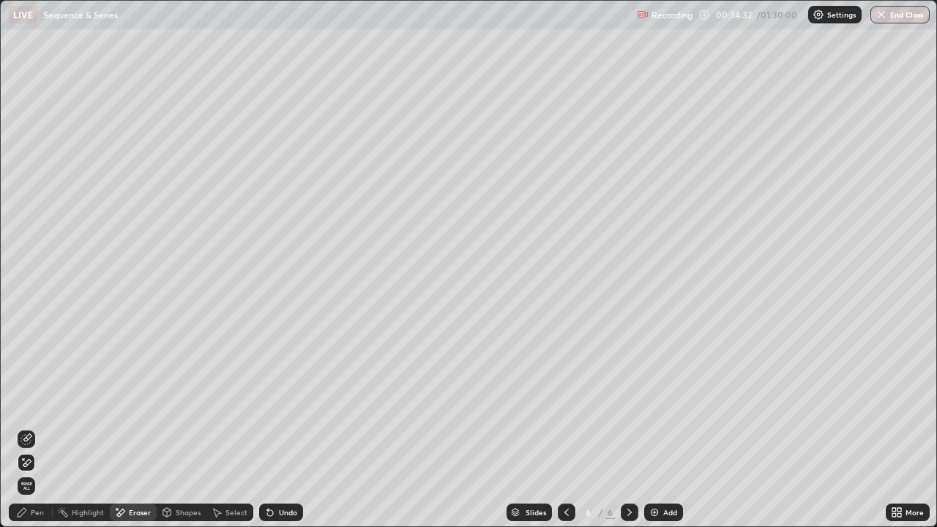
click at [39, 428] on div "Pen" at bounding box center [37, 512] width 13 height 7
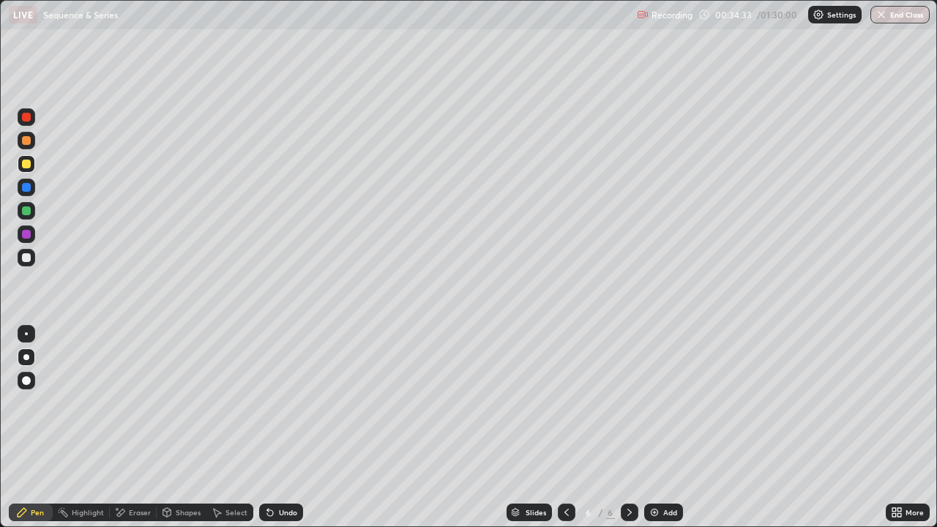
click at [25, 256] on div at bounding box center [26, 257] width 9 height 9
click at [28, 164] on div at bounding box center [26, 164] width 9 height 9
click at [280, 428] on div "Undo" at bounding box center [288, 512] width 18 height 7
click at [284, 428] on div "Undo" at bounding box center [281, 513] width 44 height 18
click at [284, 428] on div "Undo" at bounding box center [288, 512] width 18 height 7
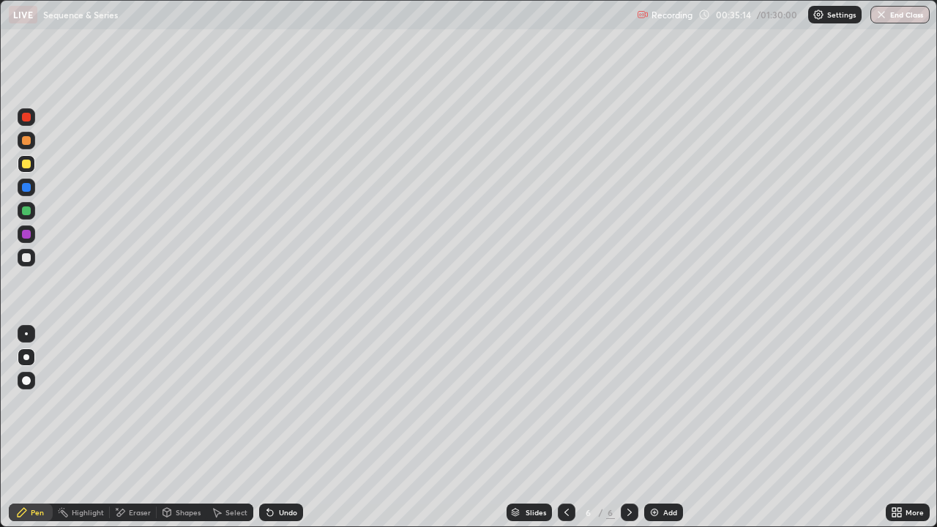
click at [283, 428] on div "Undo" at bounding box center [288, 512] width 18 height 7
click at [284, 428] on div "Undo" at bounding box center [288, 512] width 18 height 7
click at [283, 428] on div "Undo" at bounding box center [288, 512] width 18 height 7
click at [281, 428] on div "Undo" at bounding box center [288, 512] width 18 height 7
click at [135, 428] on div "Eraser" at bounding box center [133, 513] width 47 height 18
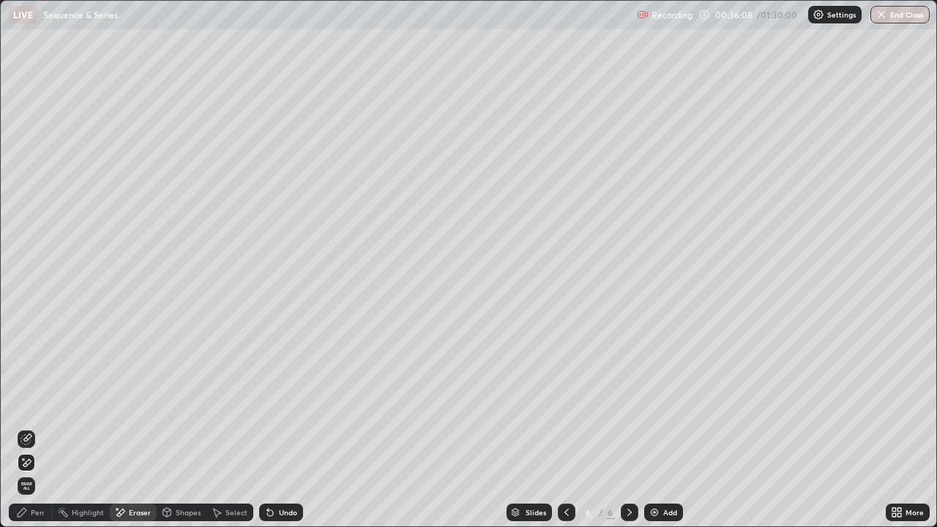
click at [37, 428] on div "Pen" at bounding box center [37, 512] width 13 height 7
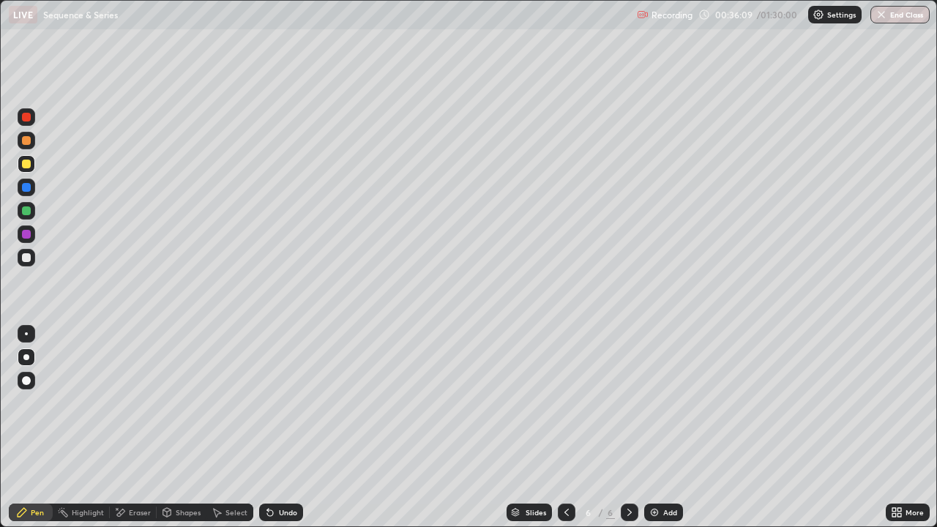
click at [31, 259] on div at bounding box center [27, 258] width 18 height 18
click at [26, 164] on div at bounding box center [26, 164] width 9 height 9
click at [26, 258] on div at bounding box center [26, 257] width 9 height 9
click at [29, 185] on div at bounding box center [26, 187] width 9 height 9
click at [25, 161] on div at bounding box center [26, 164] width 9 height 9
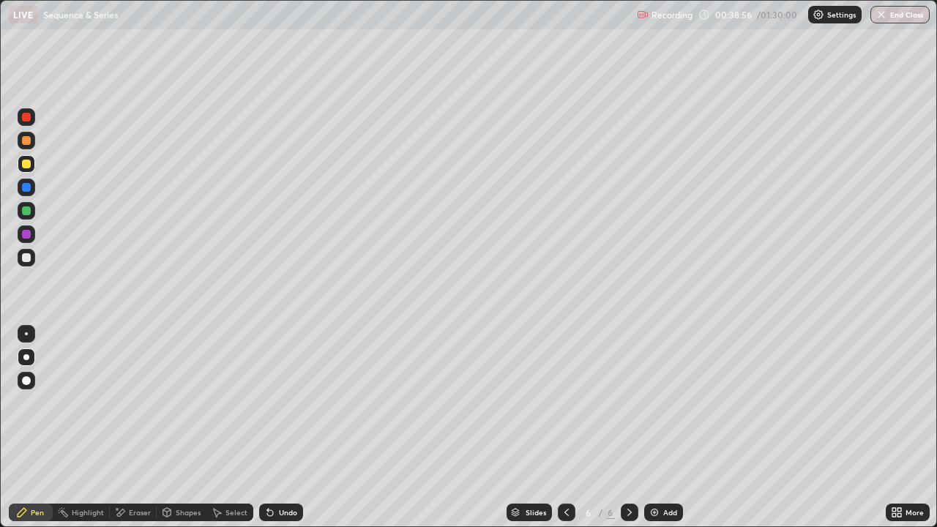
click at [27, 137] on div at bounding box center [26, 140] width 9 height 9
click at [25, 118] on div at bounding box center [26, 117] width 9 height 9
click at [26, 165] on div at bounding box center [26, 164] width 9 height 9
click at [129, 428] on div "Eraser" at bounding box center [140, 512] width 22 height 7
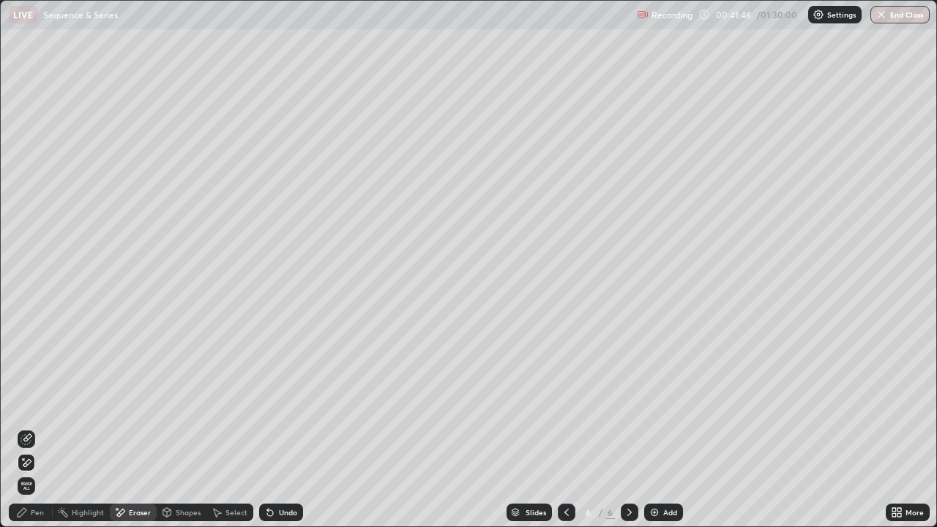
click at [34, 428] on div "Pen" at bounding box center [37, 512] width 13 height 7
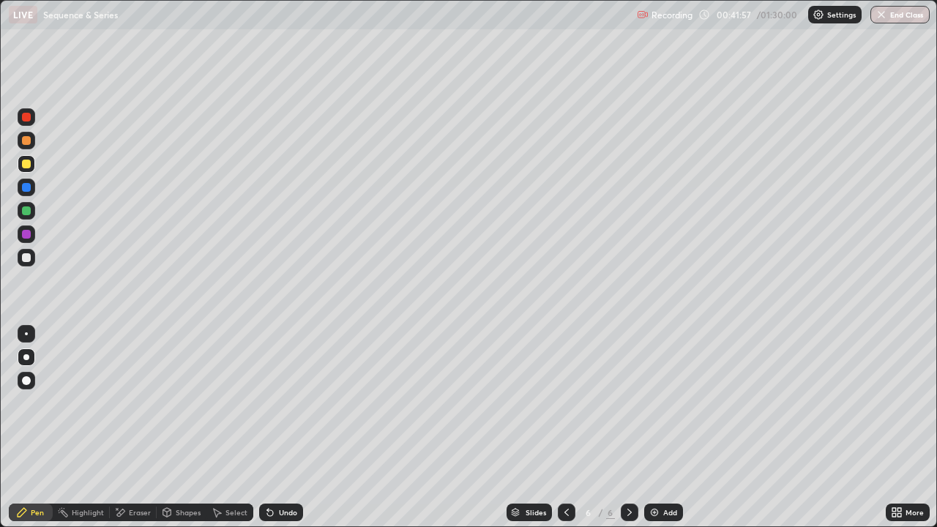
click at [130, 428] on div "Eraser" at bounding box center [140, 512] width 22 height 7
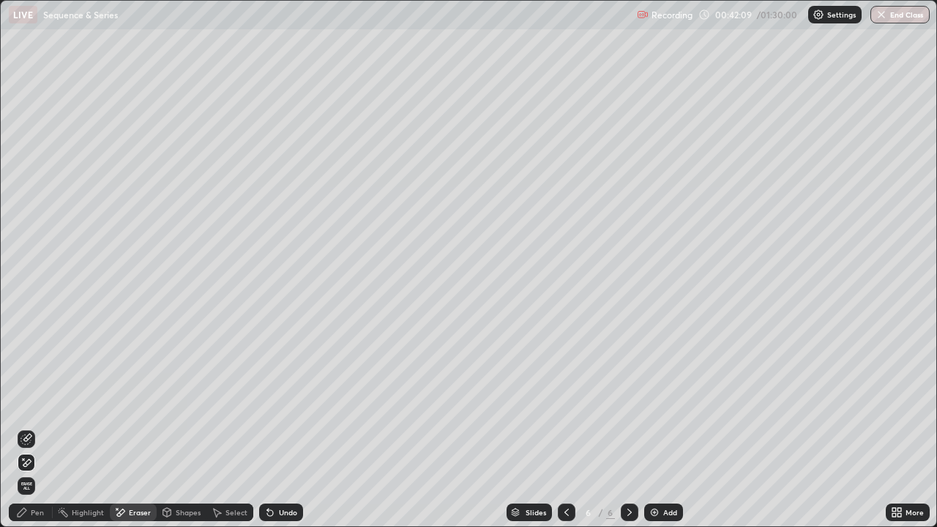
click at [31, 428] on div "Pen" at bounding box center [37, 512] width 13 height 7
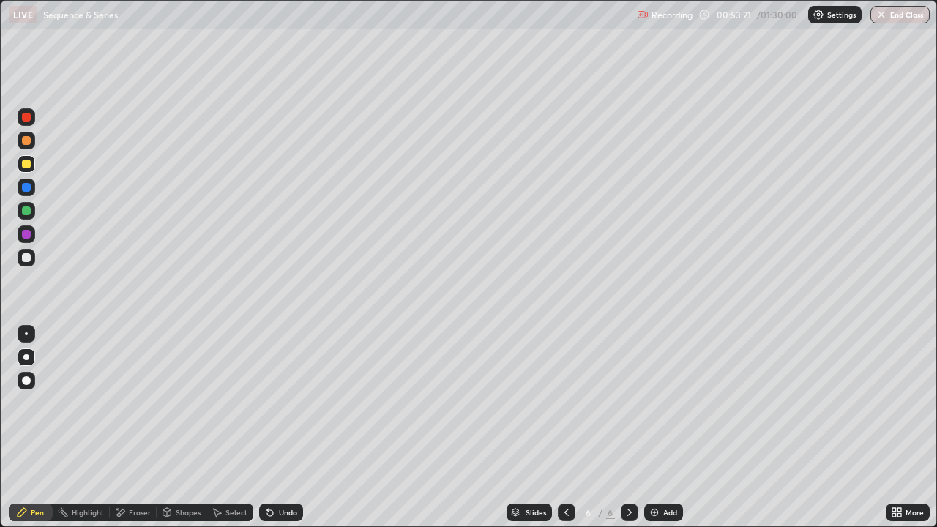
click at [659, 428] on div "Add" at bounding box center [663, 513] width 39 height 18
click at [667, 428] on div "Add" at bounding box center [670, 512] width 14 height 7
click at [286, 428] on div "Undo" at bounding box center [288, 512] width 18 height 7
click at [285, 428] on div "Undo" at bounding box center [288, 512] width 18 height 7
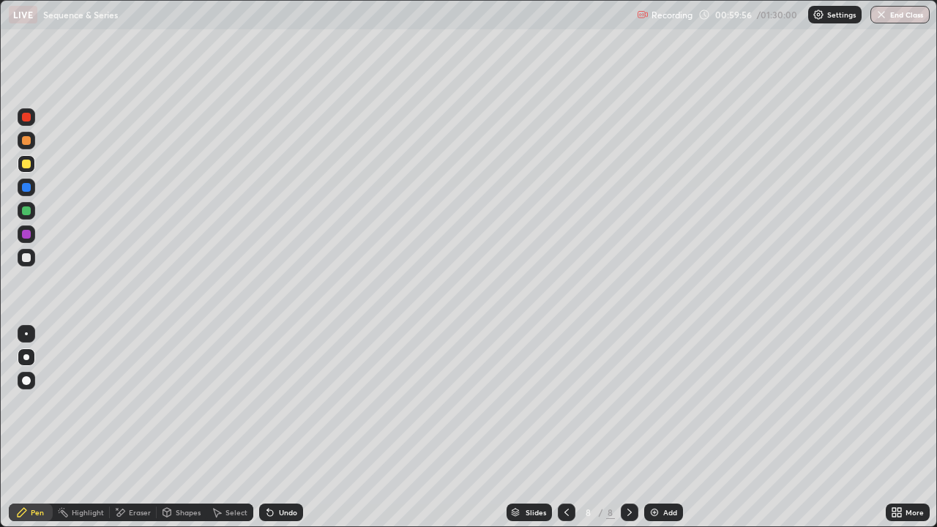
click at [283, 428] on div "Undo" at bounding box center [281, 513] width 44 height 18
click at [0, 345] on div "Setting up your live class" at bounding box center [468, 263] width 937 height 527
click at [653, 428] on img at bounding box center [655, 513] width 12 height 12
click at [133, 428] on div "Eraser" at bounding box center [133, 513] width 47 height 18
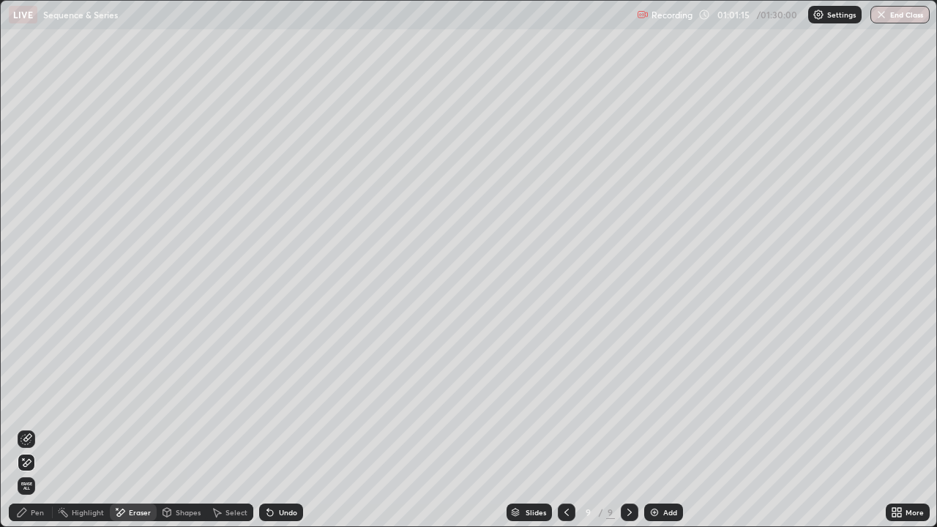
click at [32, 428] on div "Pen" at bounding box center [37, 512] width 13 height 7
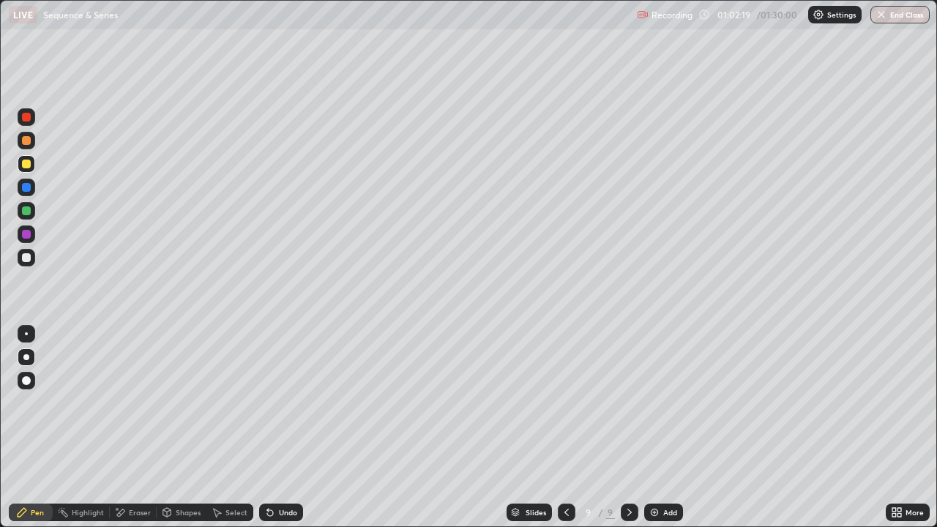
click at [664, 428] on div "Add" at bounding box center [670, 512] width 14 height 7
click at [666, 428] on div "Add" at bounding box center [670, 512] width 14 height 7
click at [138, 428] on div "Eraser" at bounding box center [140, 512] width 22 height 7
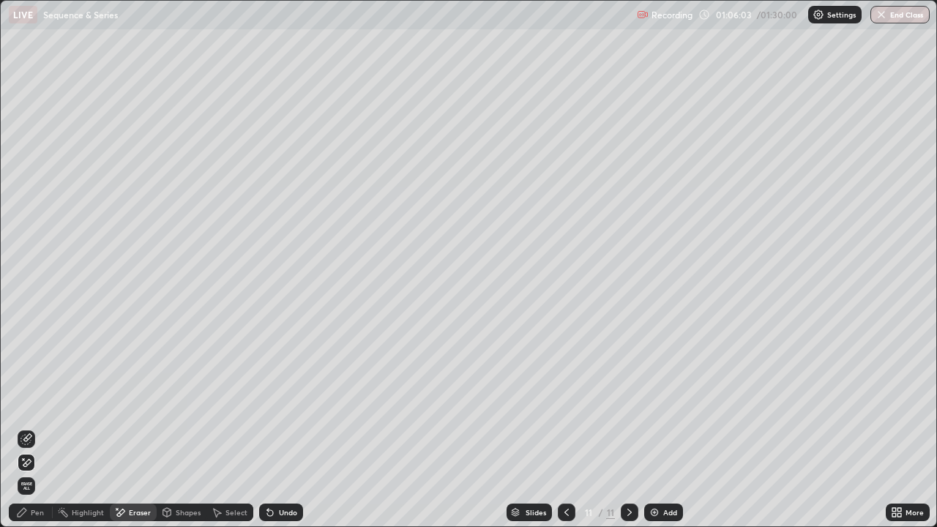
click at [39, 428] on div "Pen" at bounding box center [37, 512] width 13 height 7
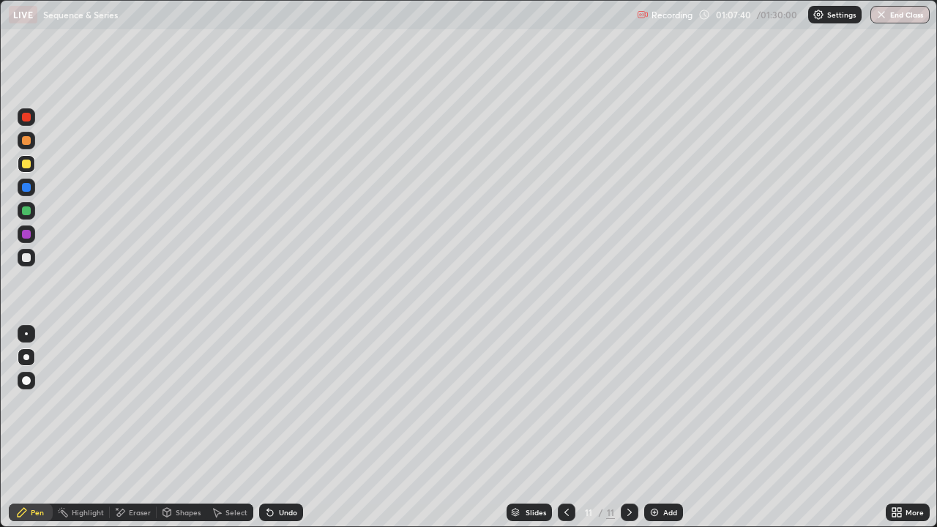
click at [663, 428] on div "Add" at bounding box center [670, 512] width 14 height 7
click at [286, 428] on div "Undo" at bounding box center [288, 512] width 18 height 7
click at [283, 428] on div "Undo" at bounding box center [288, 512] width 18 height 7
click at [280, 428] on div "Undo" at bounding box center [288, 512] width 18 height 7
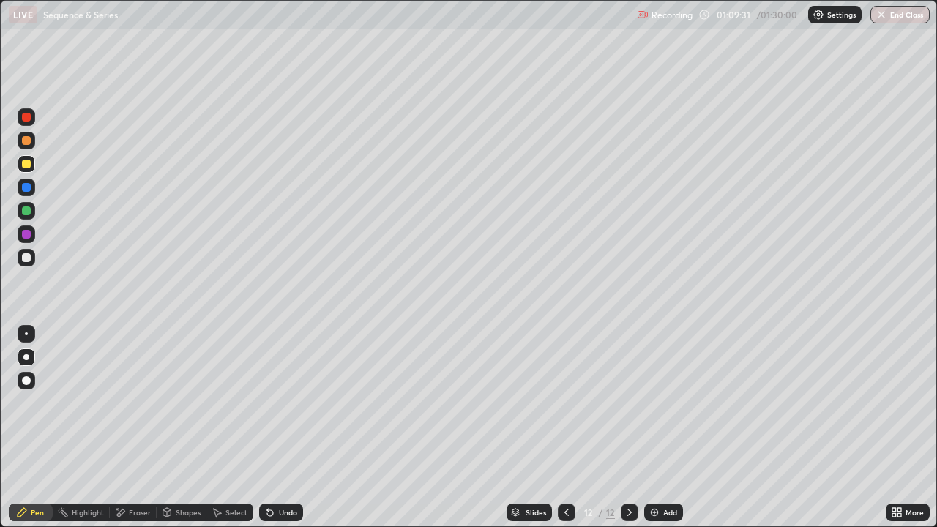
click at [280, 428] on div "Undo" at bounding box center [288, 512] width 18 height 7
click at [281, 428] on div "Undo" at bounding box center [288, 512] width 18 height 7
click at [284, 428] on div "Undo" at bounding box center [288, 512] width 18 height 7
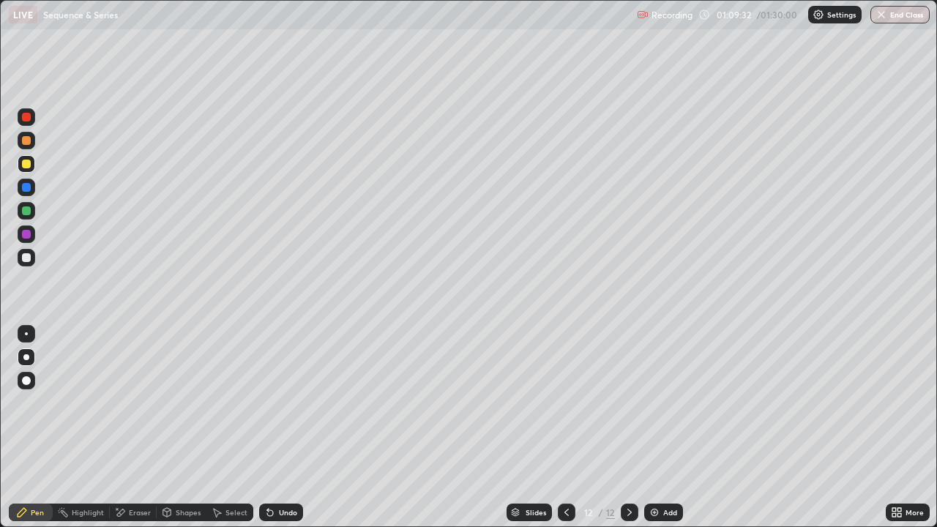
click at [284, 428] on div "Undo" at bounding box center [288, 512] width 18 height 7
click at [282, 428] on div "Undo" at bounding box center [288, 512] width 18 height 7
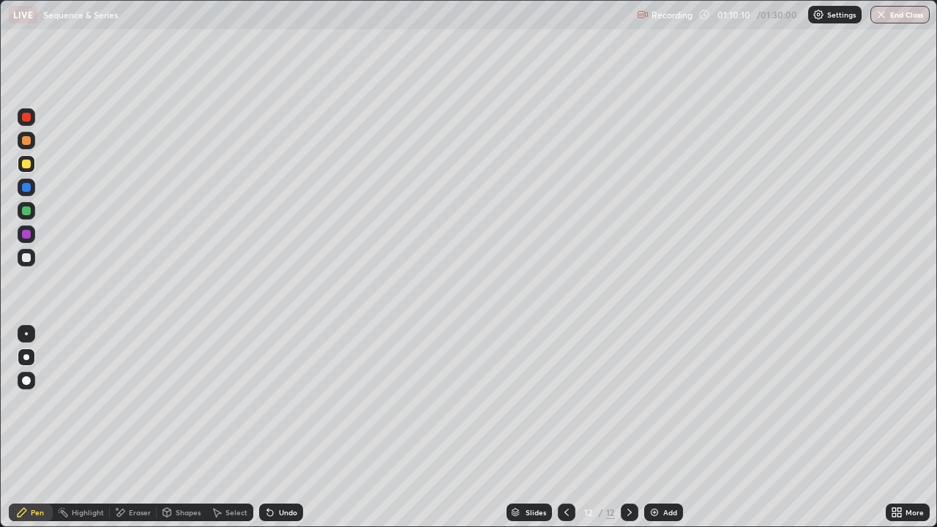
click at [283, 428] on div "Undo" at bounding box center [281, 513] width 44 height 18
click at [660, 428] on div "Add" at bounding box center [663, 513] width 39 height 18
click at [279, 428] on div "Undo" at bounding box center [288, 512] width 18 height 7
click at [280, 428] on div "Undo" at bounding box center [288, 512] width 18 height 7
click at [274, 428] on div "Undo" at bounding box center [281, 513] width 44 height 18
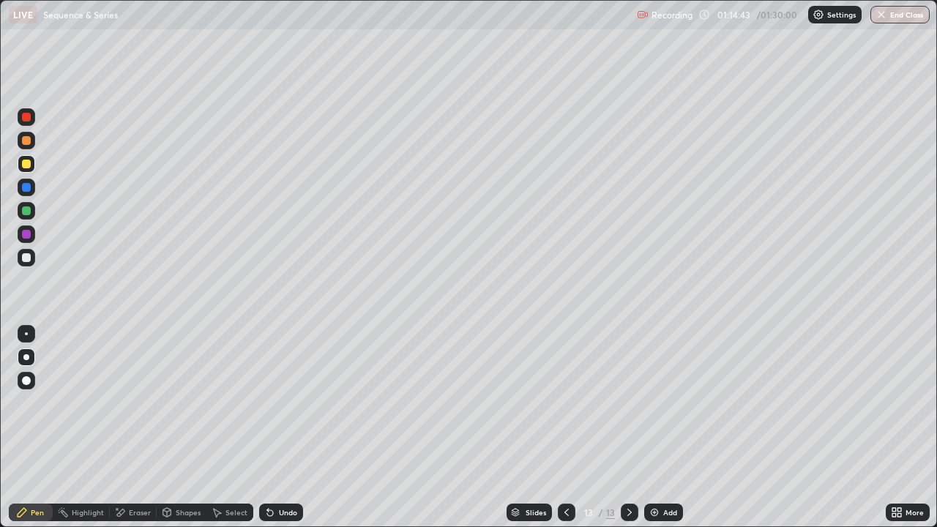
click at [666, 428] on div "Add" at bounding box center [663, 513] width 39 height 18
click at [660, 428] on div "Add" at bounding box center [663, 513] width 39 height 18
click at [663, 428] on div "Add" at bounding box center [670, 512] width 14 height 7
click at [28, 211] on div at bounding box center [26, 210] width 9 height 9
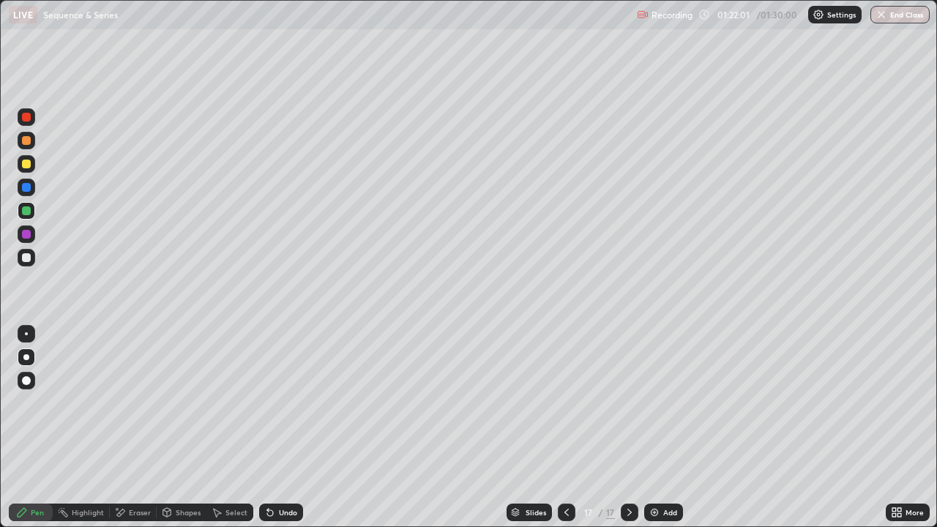
click at [137, 428] on div "Eraser" at bounding box center [140, 512] width 22 height 7
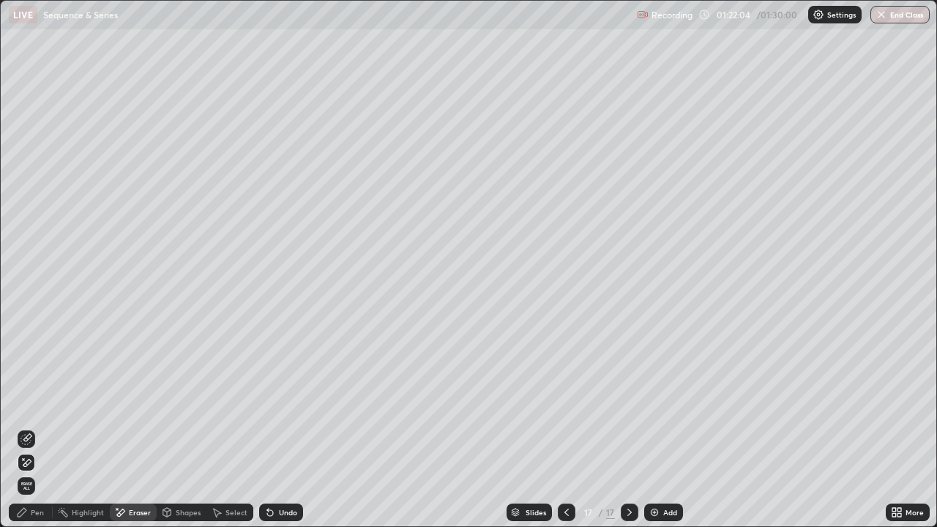
click at [43, 428] on div "Pen" at bounding box center [37, 512] width 13 height 7
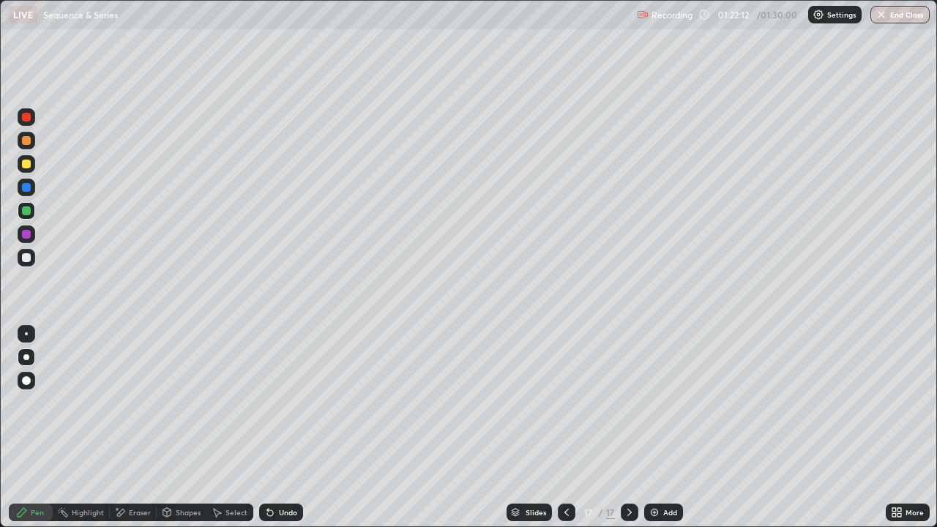
click at [134, 428] on div "Eraser" at bounding box center [140, 512] width 22 height 7
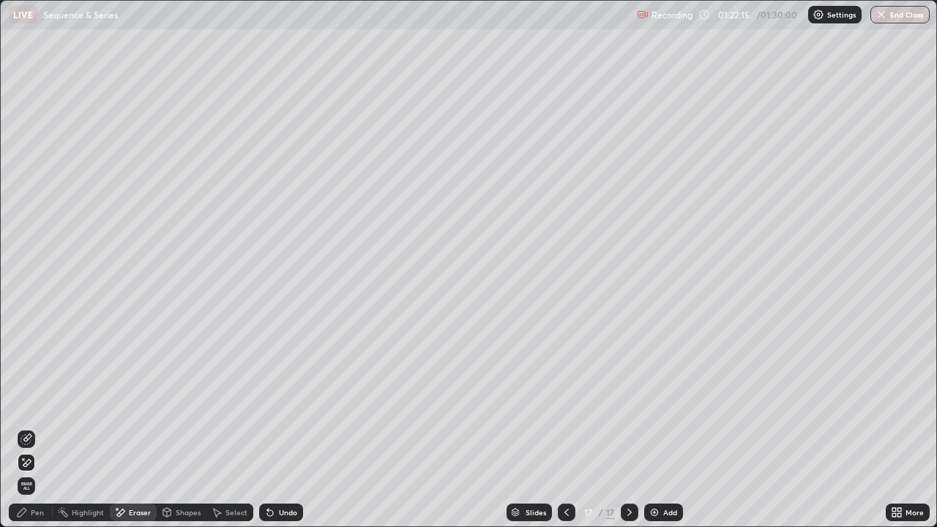
click at [32, 428] on div "Pen" at bounding box center [31, 513] width 44 height 18
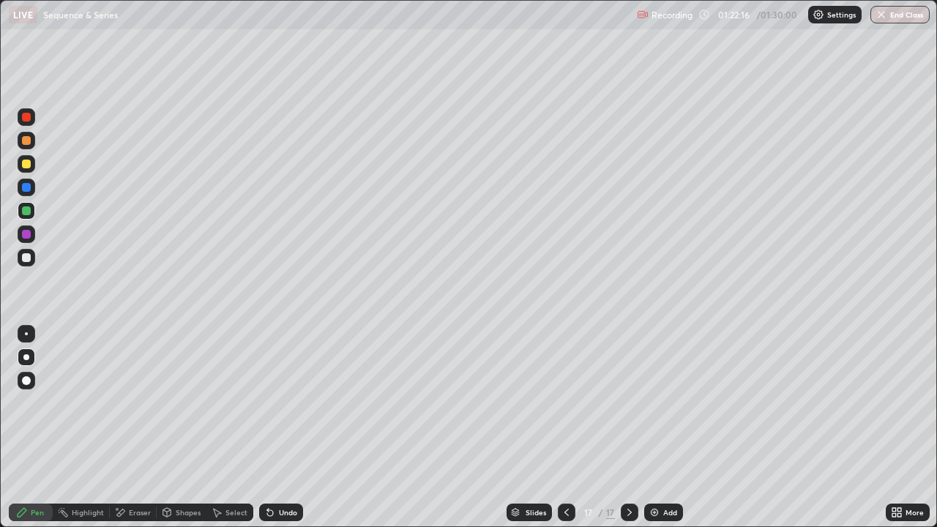
click at [29, 160] on div at bounding box center [26, 164] width 9 height 9
click at [26, 211] on div at bounding box center [26, 210] width 9 height 9
click at [25, 160] on div at bounding box center [26, 164] width 9 height 9
click at [27, 115] on div at bounding box center [26, 117] width 9 height 9
click at [23, 161] on div at bounding box center [26, 164] width 9 height 9
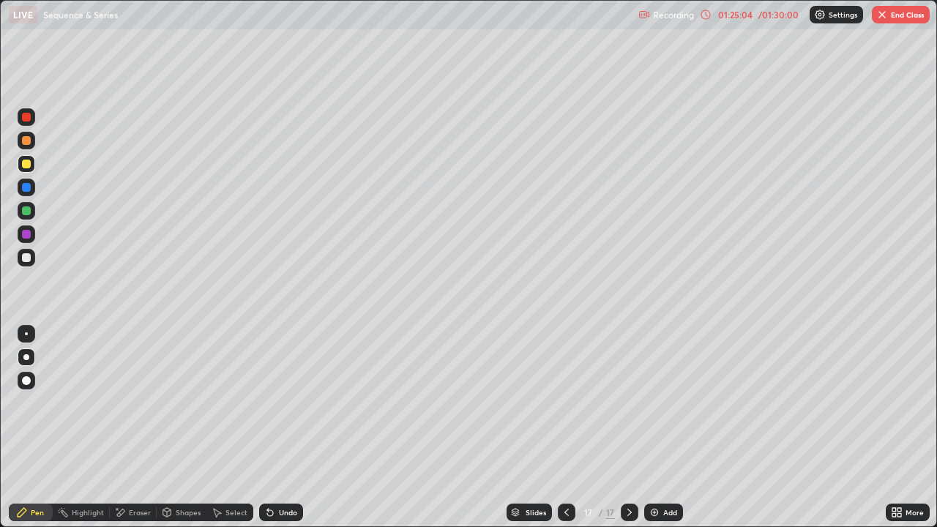
click at [282, 428] on div "Undo" at bounding box center [288, 512] width 18 height 7
click at [284, 428] on div "Undo" at bounding box center [288, 512] width 18 height 7
click at [133, 428] on div "Eraser" at bounding box center [140, 512] width 22 height 7
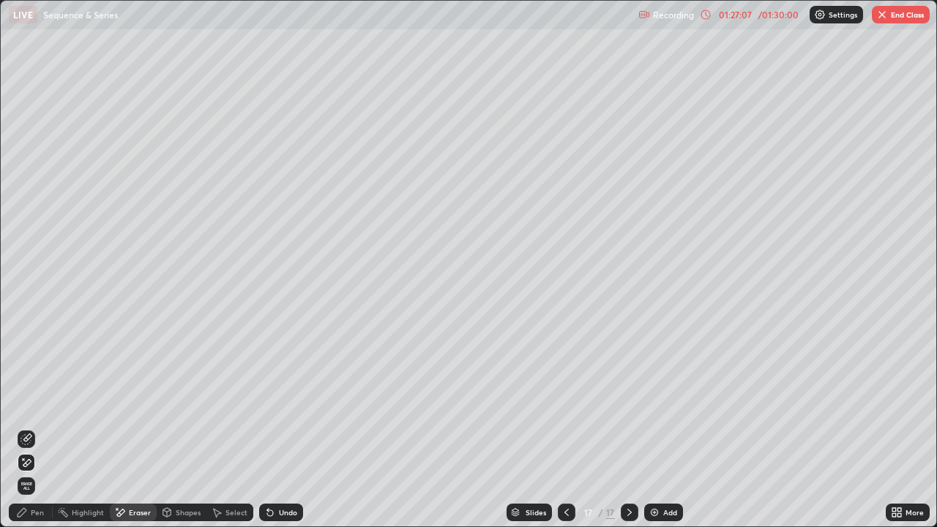
click at [37, 428] on div "Pen" at bounding box center [37, 512] width 13 height 7
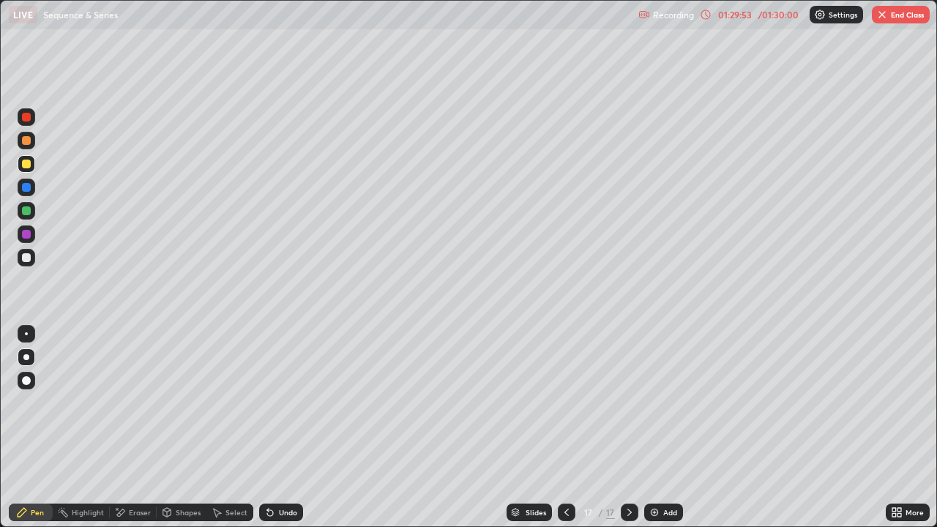
click at [706, 14] on icon at bounding box center [706, 15] width 12 height 12
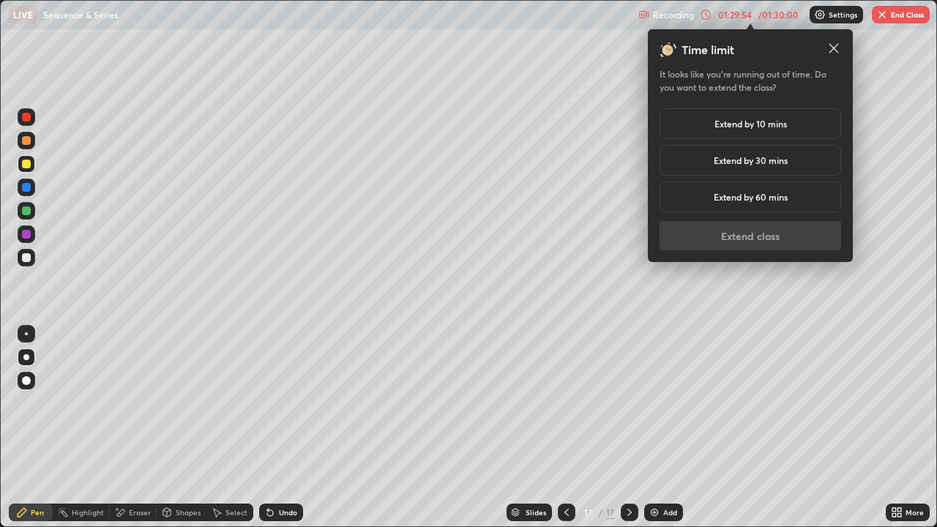
click at [738, 119] on h5 "Extend by 10 mins" at bounding box center [751, 123] width 72 height 13
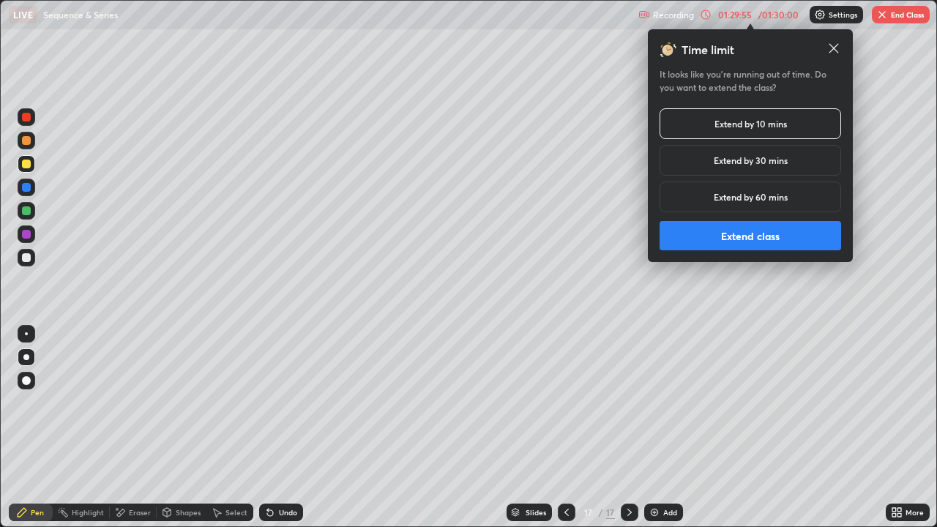
click at [742, 236] on button "Extend class" at bounding box center [751, 235] width 182 height 29
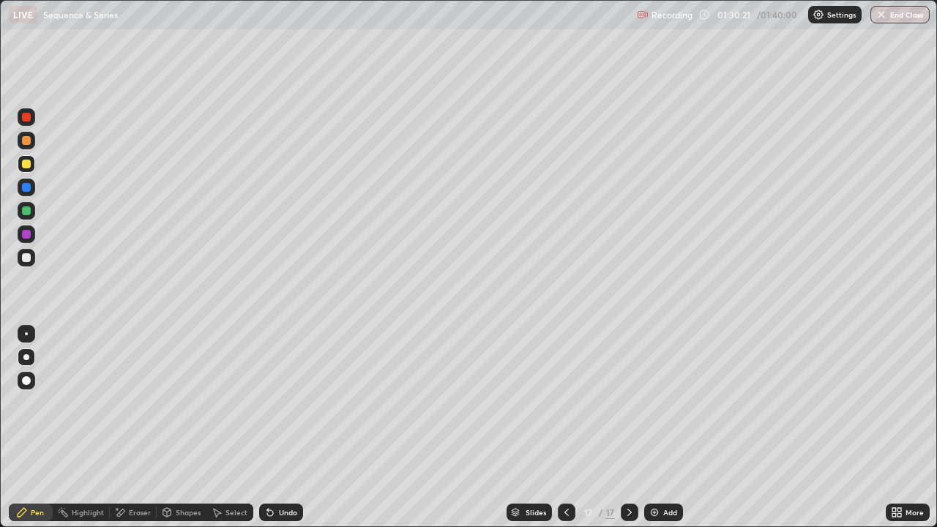
click at [897, 18] on button "End Class" at bounding box center [900, 15] width 59 height 18
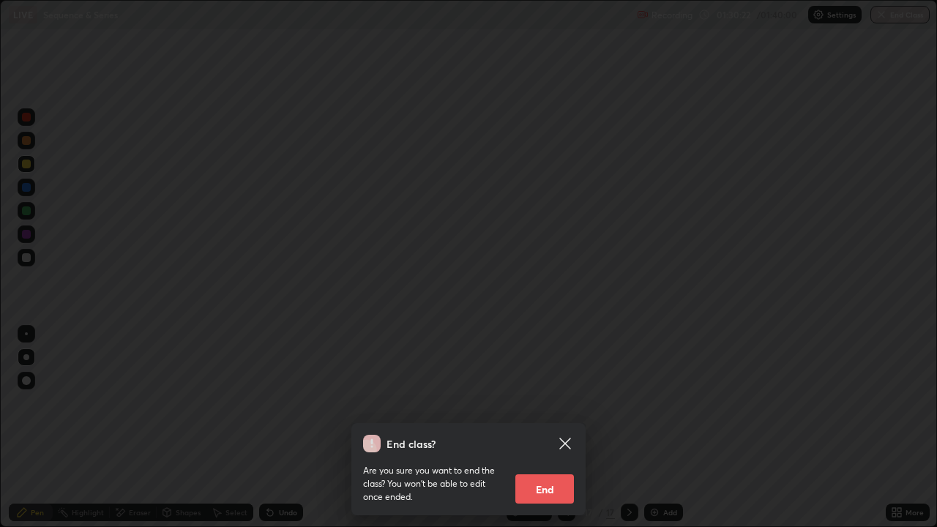
click at [556, 428] on button "End" at bounding box center [544, 488] width 59 height 29
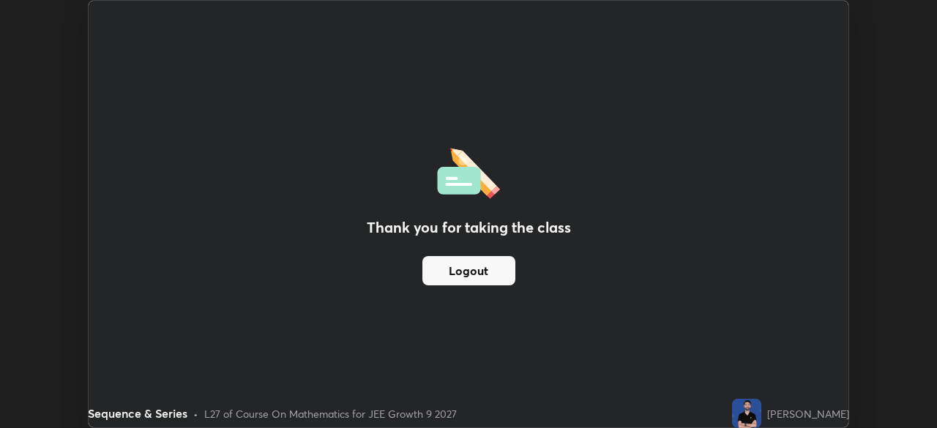
scroll to position [72788, 72279]
